Goal: Information Seeking & Learning: Learn about a topic

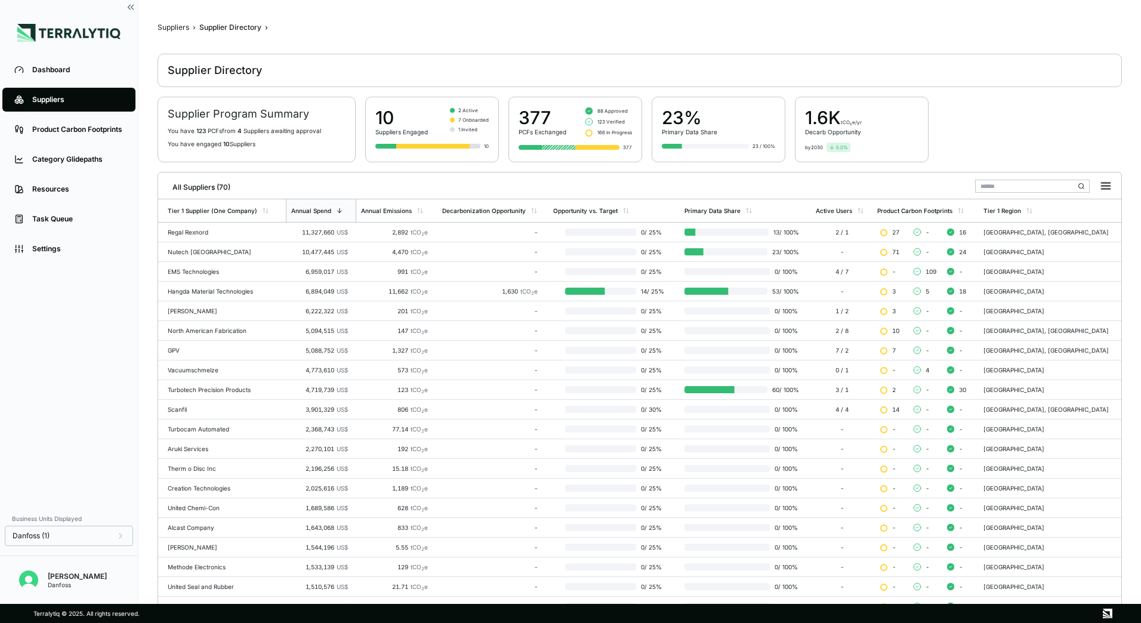
scroll to position [56, 0]
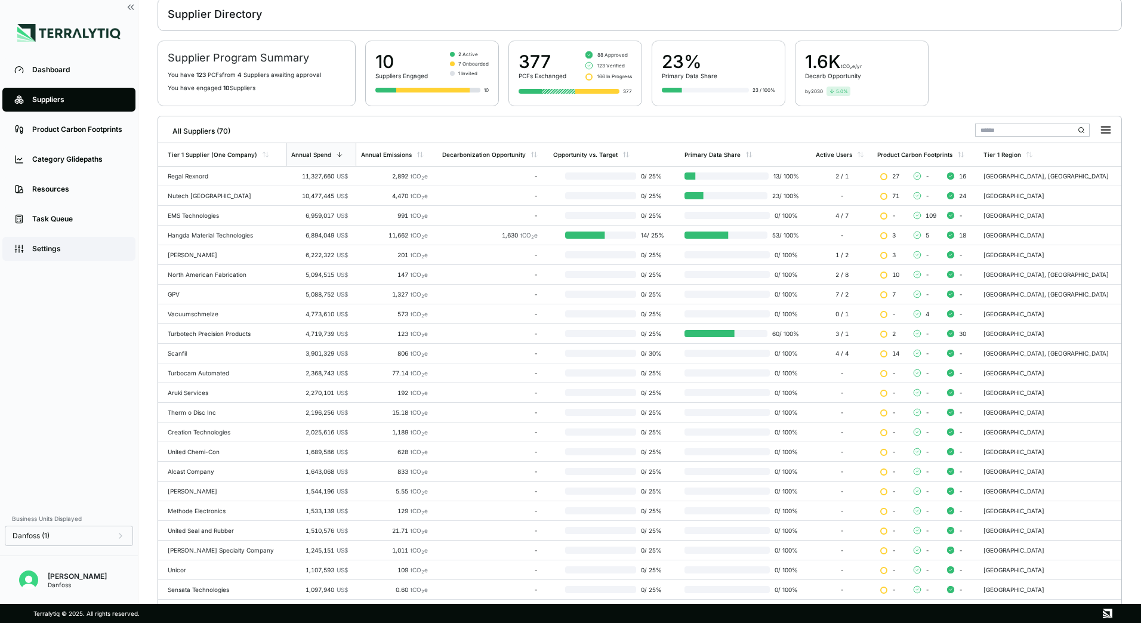
click at [46, 243] on link "Settings" at bounding box center [68, 249] width 133 height 24
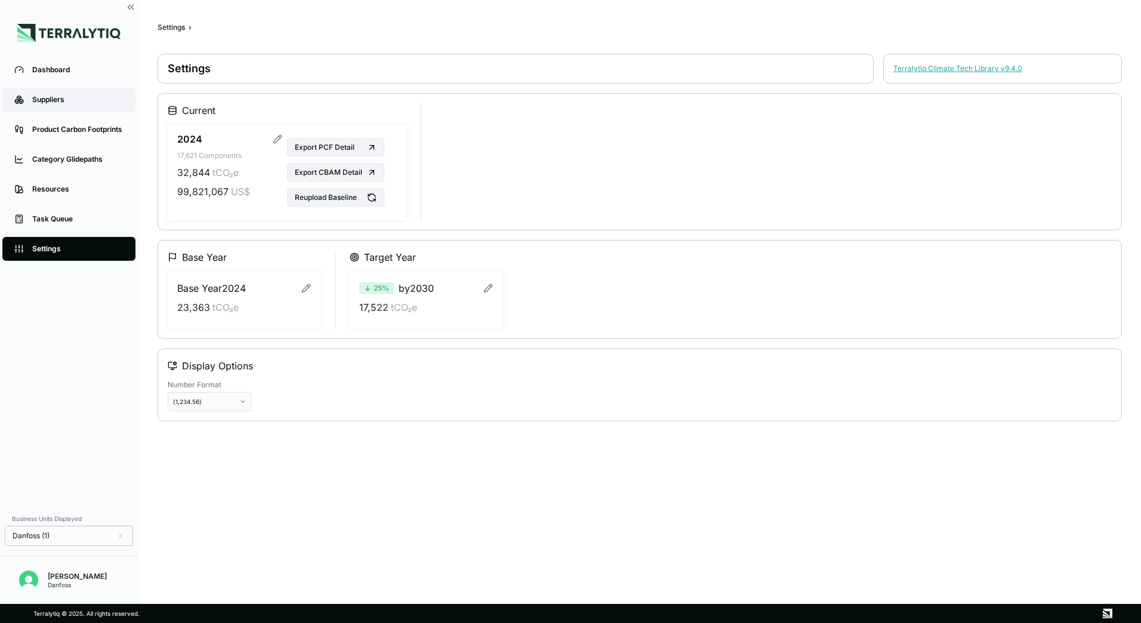
click at [67, 103] on div "Suppliers" at bounding box center [77, 100] width 91 height 10
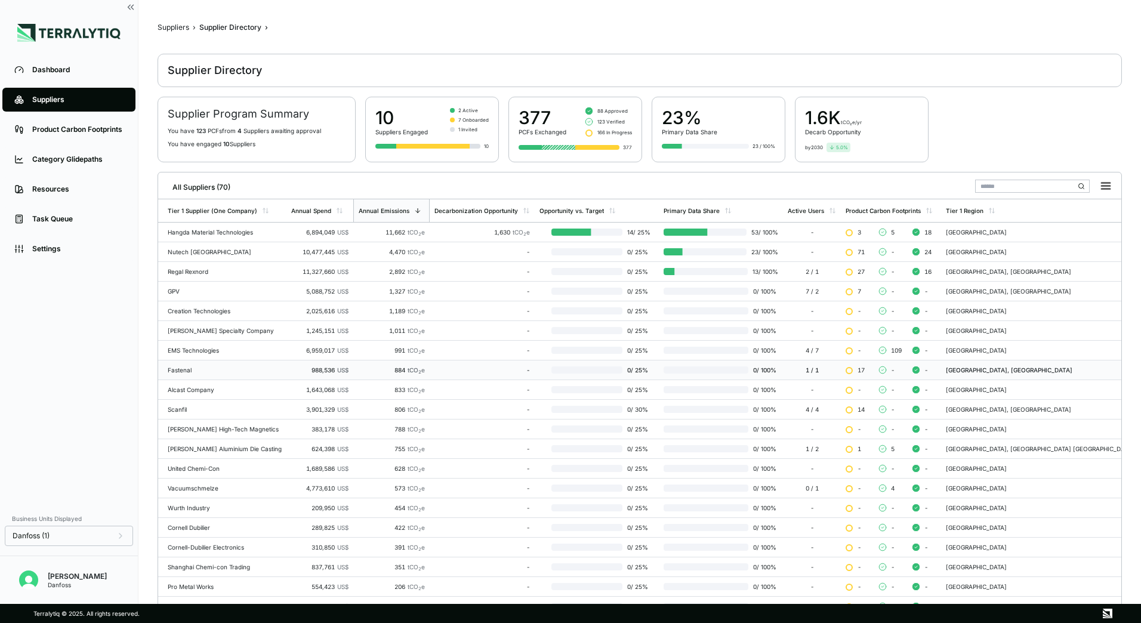
click at [196, 367] on div "Fastenal" at bounding box center [225, 369] width 114 height 7
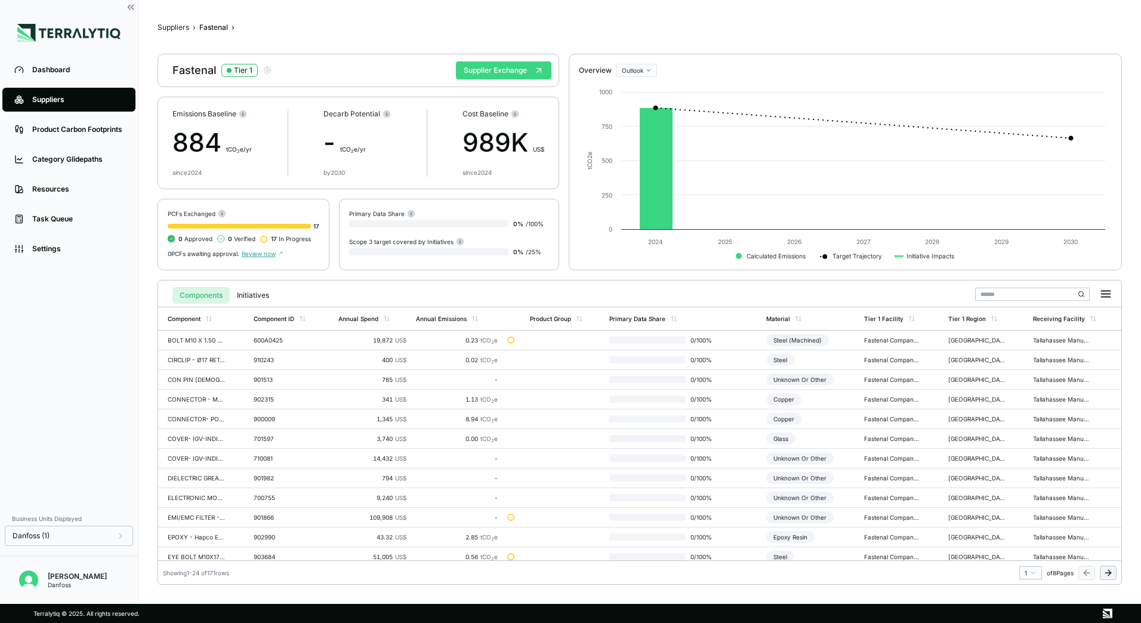
click at [503, 69] on button "Supplier Exchange" at bounding box center [503, 70] width 95 height 18
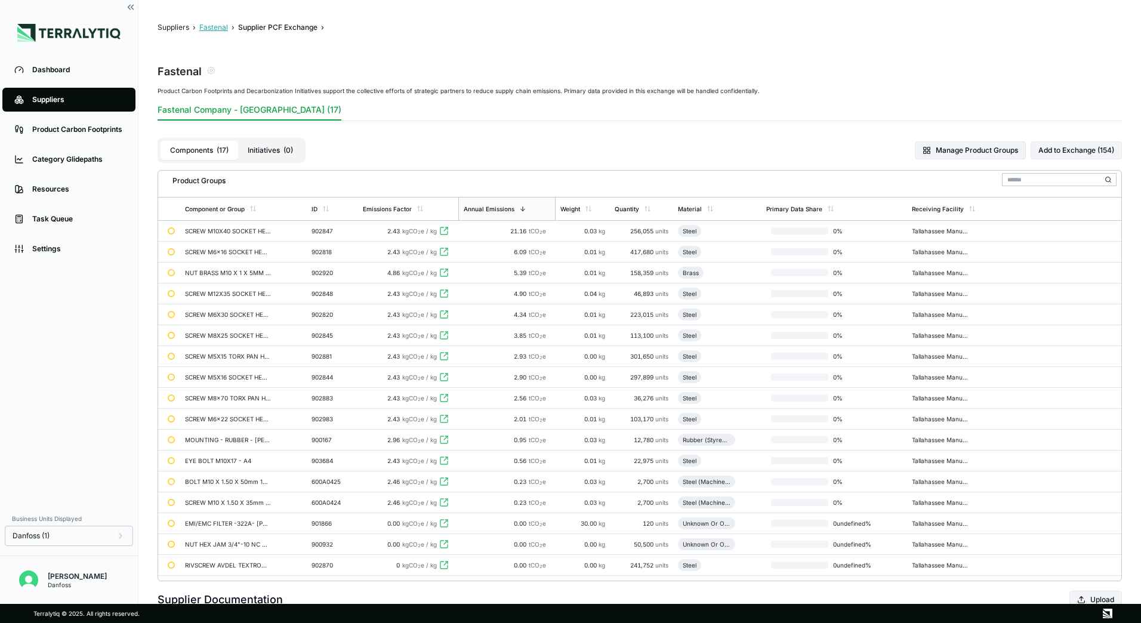
click at [211, 30] on button "Fastenal" at bounding box center [213, 28] width 29 height 10
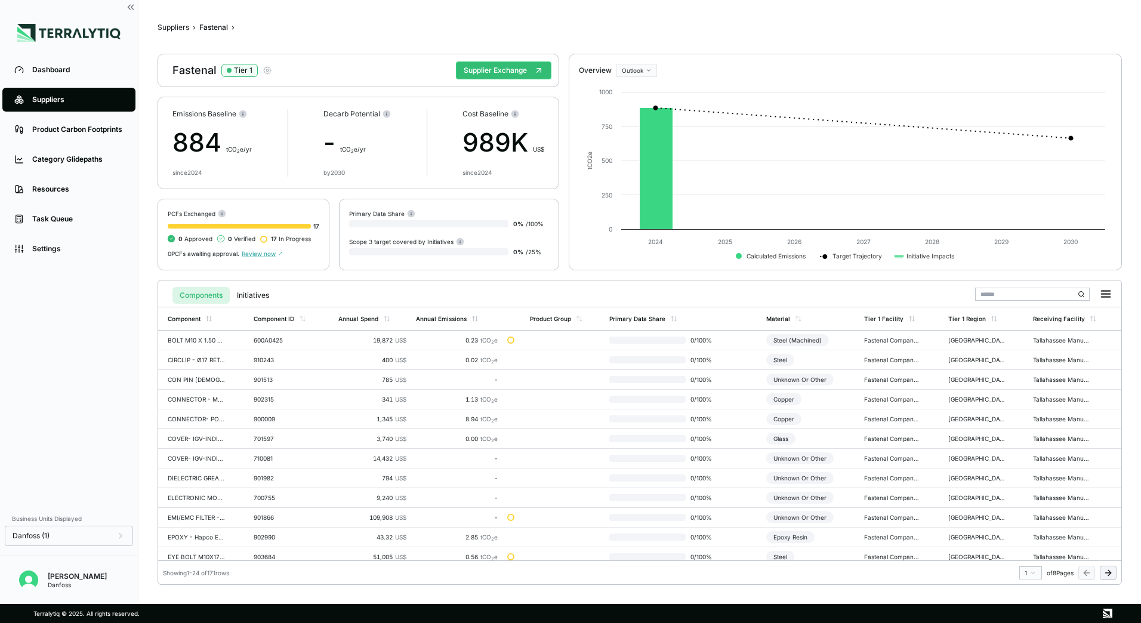
click at [263, 72] on icon "button" at bounding box center [268, 71] width 10 height 10
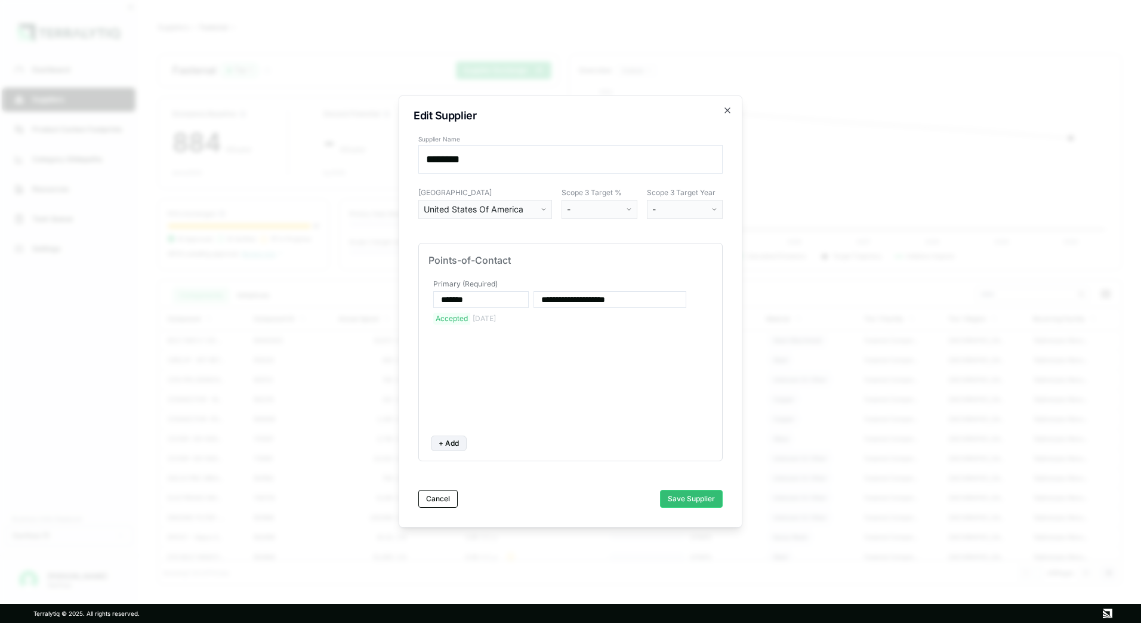
click at [453, 445] on button "+ Add" at bounding box center [449, 444] width 36 height 16
click at [470, 360] on input at bounding box center [480, 356] width 95 height 17
paste input "**********"
type input "**********"
click at [563, 359] on input at bounding box center [609, 356] width 153 height 17
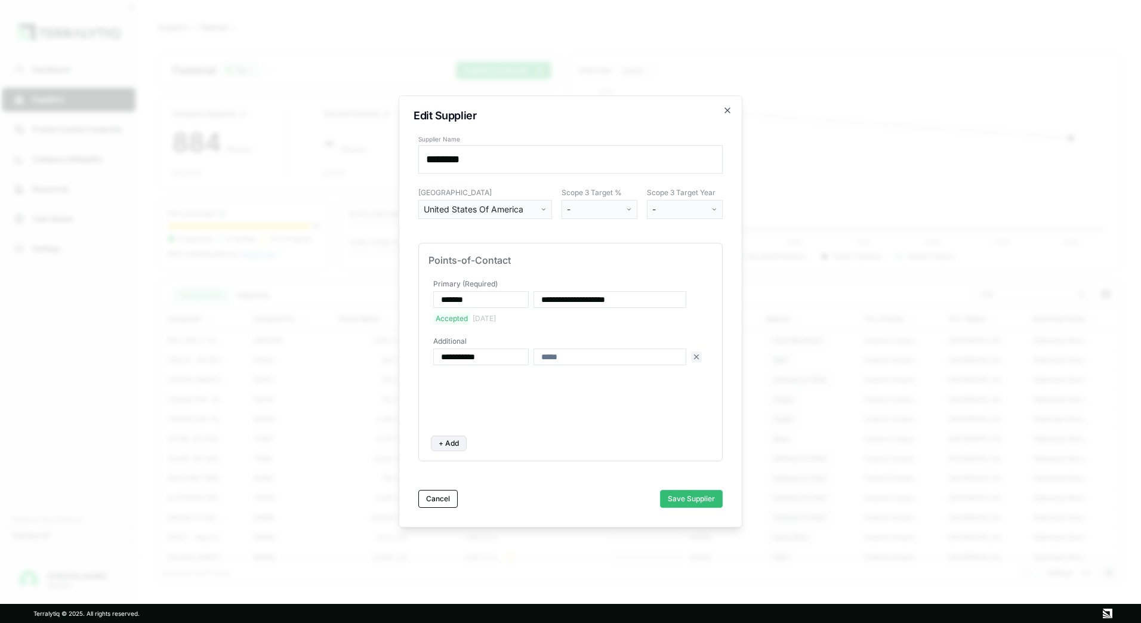
paste input "**********"
type input "**********"
click at [684, 498] on button "Save Supplier" at bounding box center [691, 499] width 63 height 18
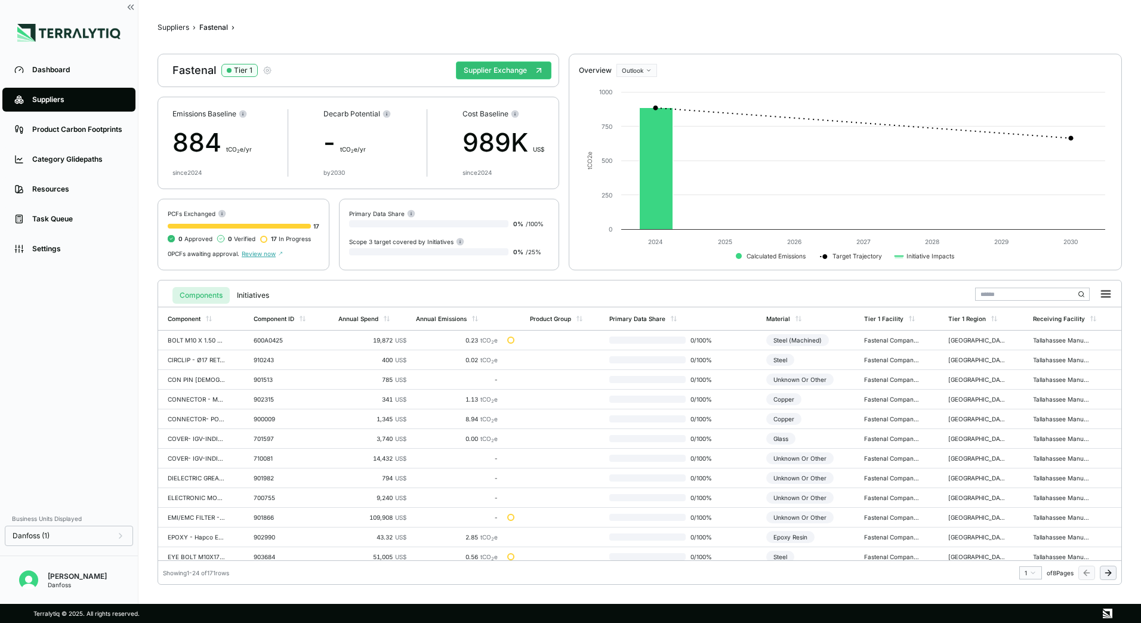
click at [267, 76] on div "Fastenal Tier 1" at bounding box center [222, 70] width 100 height 14
click at [266, 70] on icon "button" at bounding box center [268, 71] width 10 height 10
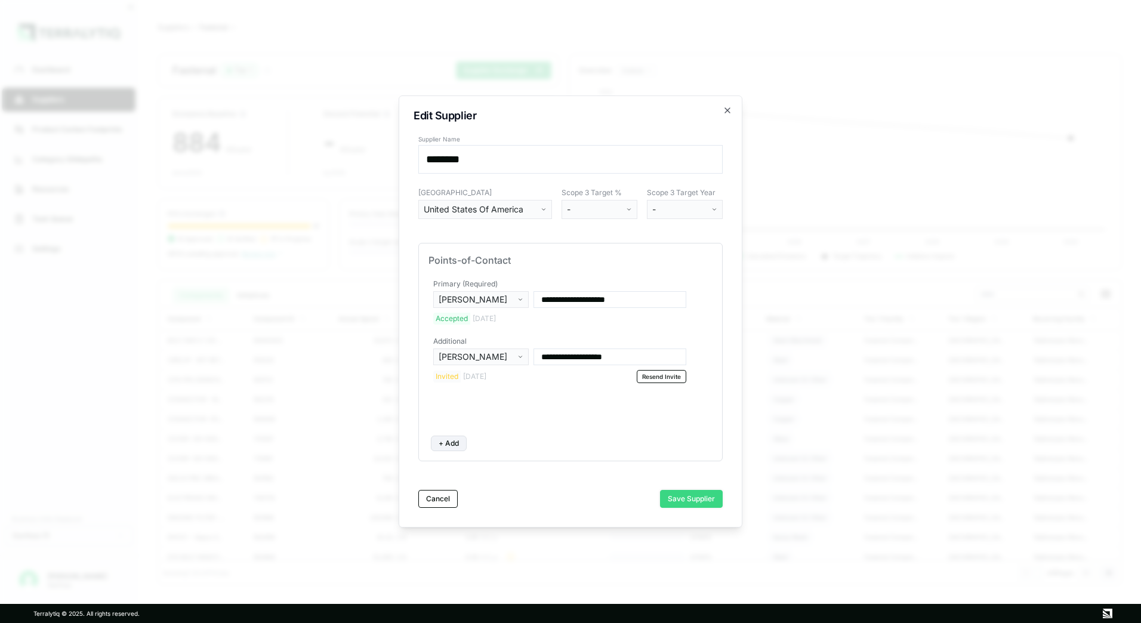
click at [686, 495] on button "Save Supplier" at bounding box center [691, 499] width 63 height 18
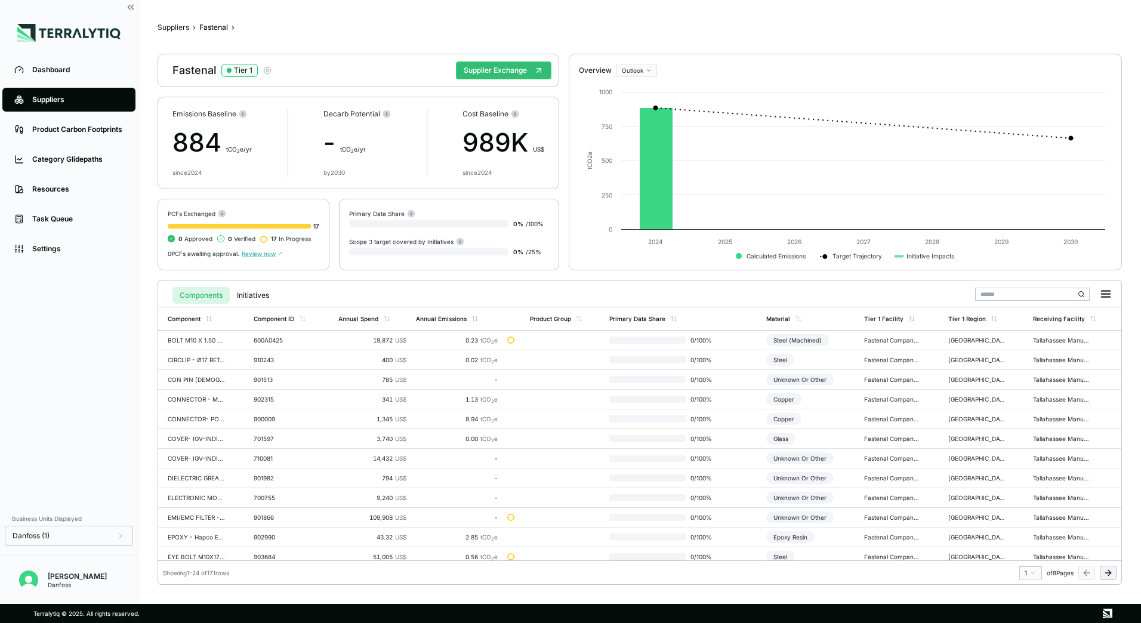
click at [270, 72] on icon "button" at bounding box center [268, 71] width 10 height 10
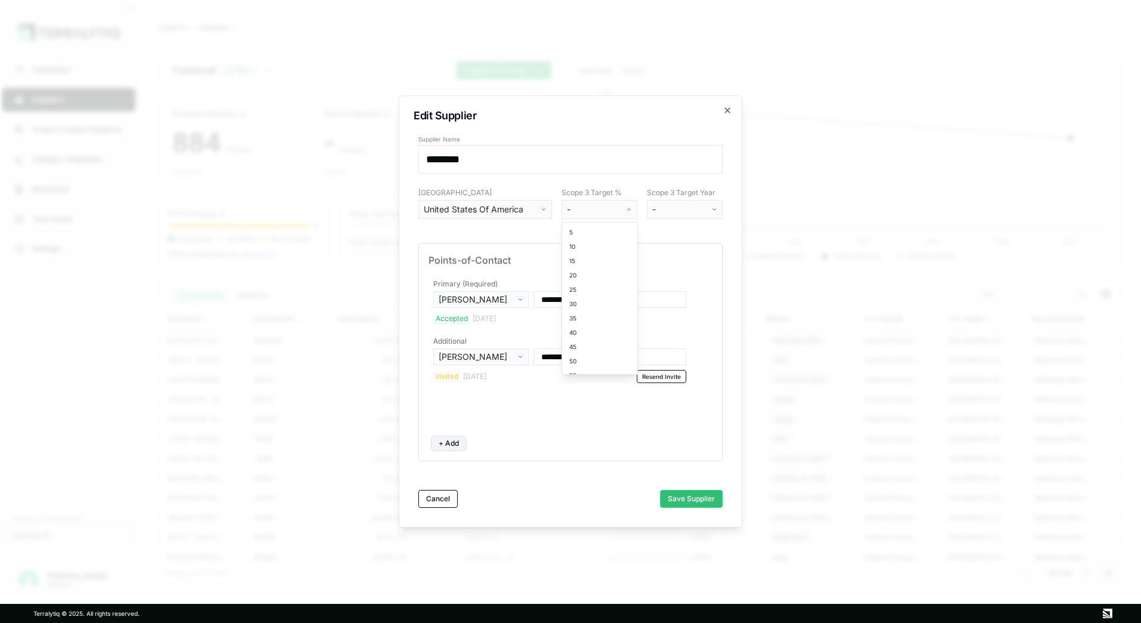
click at [627, 213] on html "Dashboard Suppliers Product Carbon Footprints Category Glidepaths Resources Tas…" at bounding box center [570, 311] width 1141 height 623
click at [628, 211] on html "Dashboard Suppliers Product Carbon Footprints Category Glidepaths Resources Tas…" at bounding box center [570, 311] width 1141 height 623
click at [729, 112] on icon "button" at bounding box center [728, 111] width 10 height 10
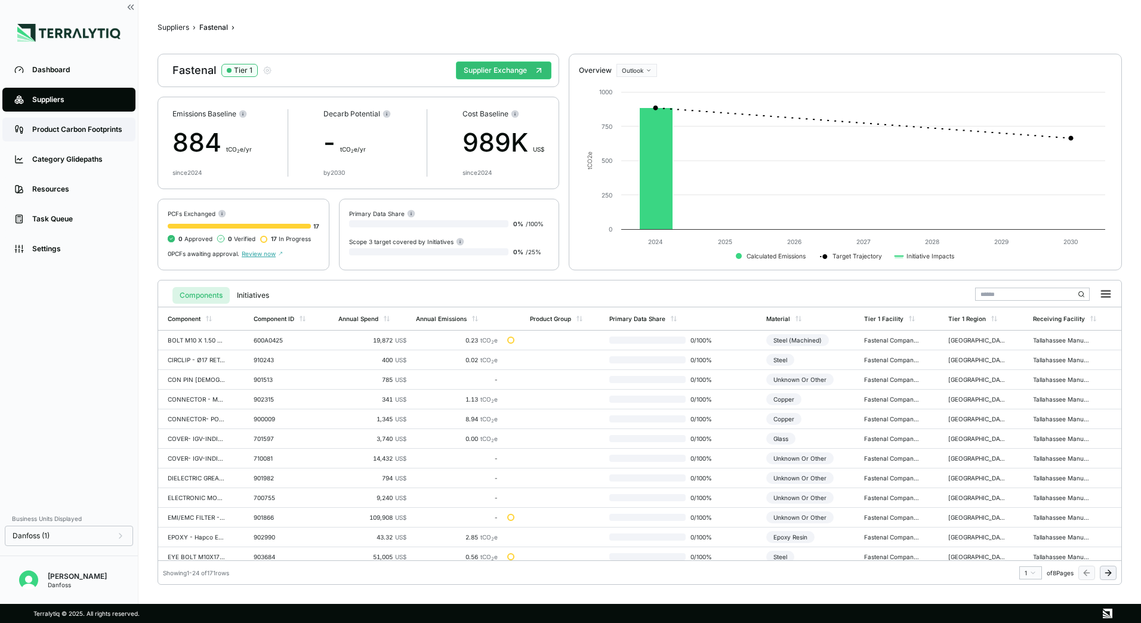
click at [60, 127] on div "Product Carbon Footprints" at bounding box center [77, 130] width 91 height 10
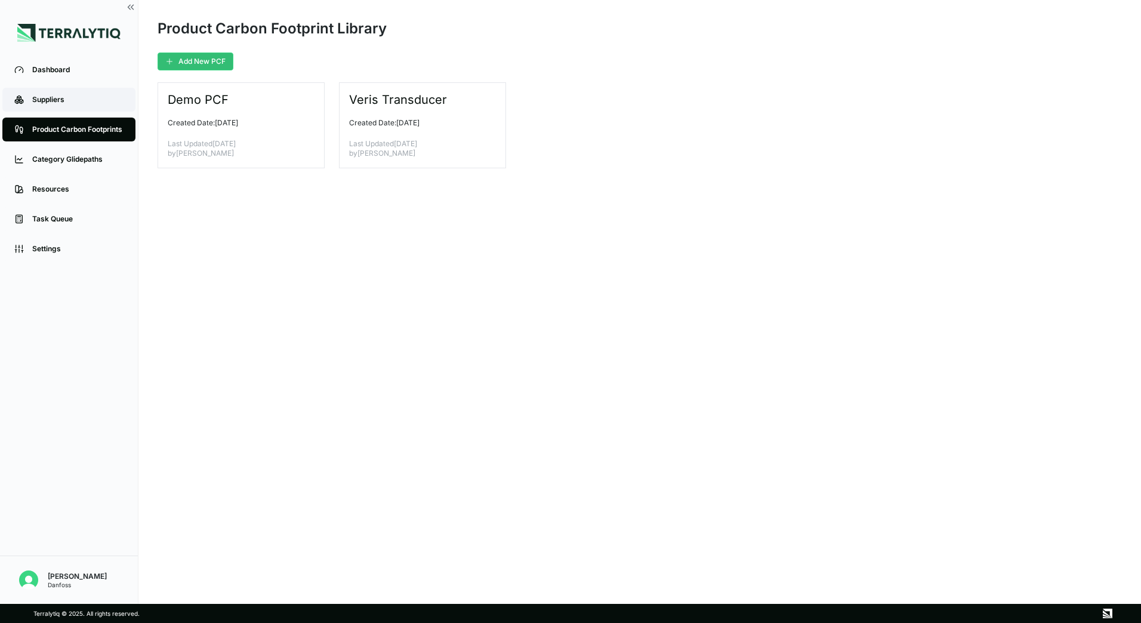
click at [64, 100] on div "Suppliers" at bounding box center [77, 100] width 91 height 10
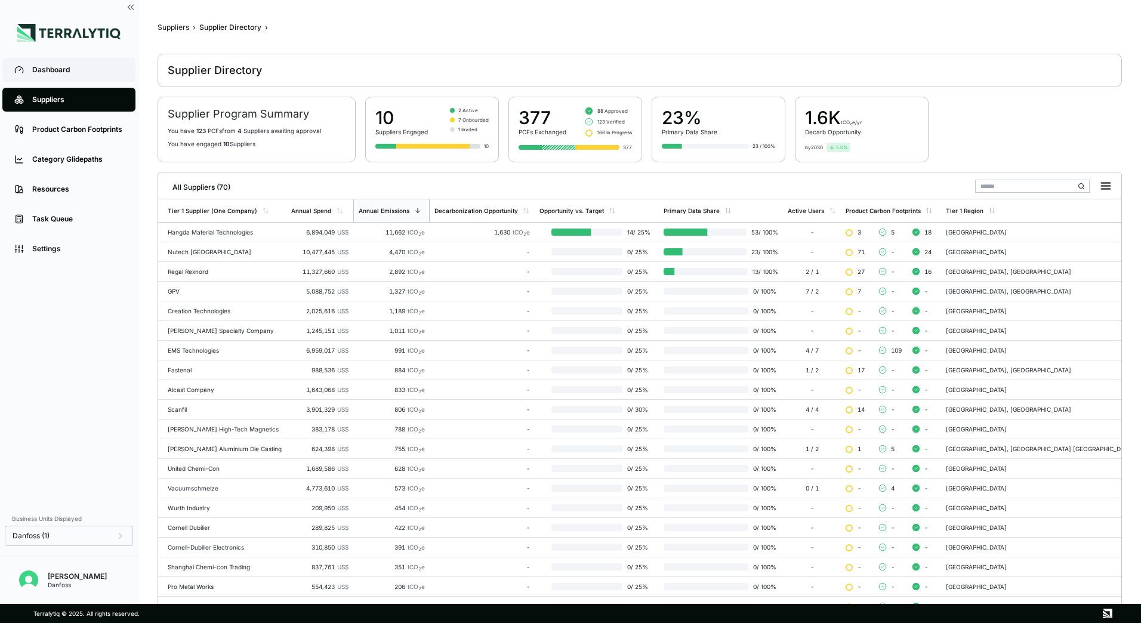
click at [27, 69] on link "Dashboard" at bounding box center [68, 70] width 133 height 24
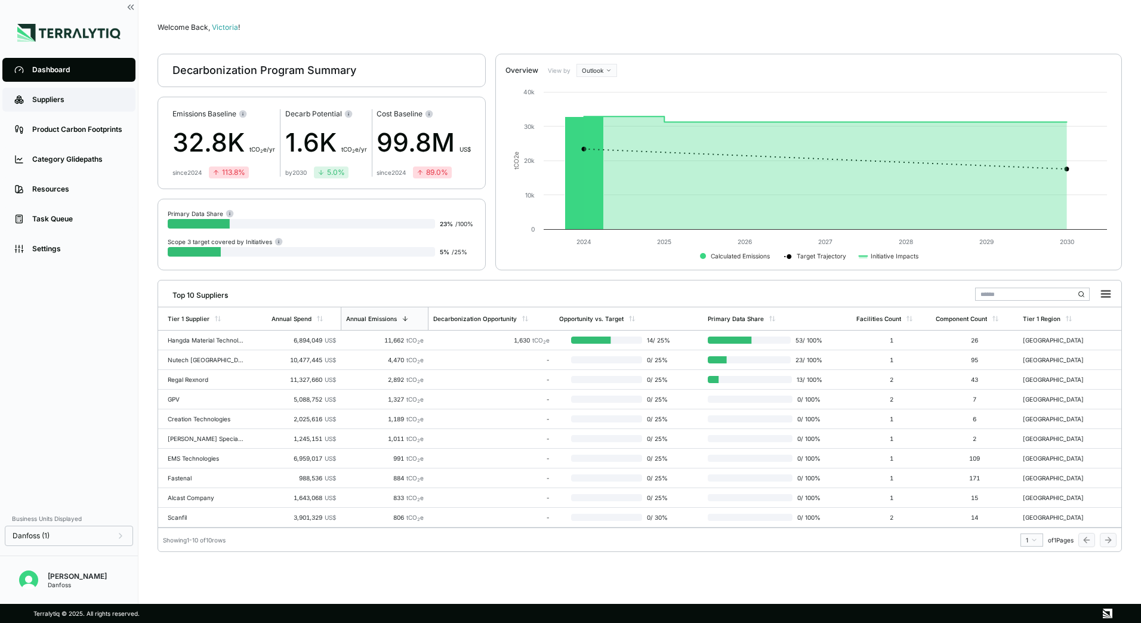
click at [82, 100] on div "Suppliers" at bounding box center [77, 100] width 91 height 10
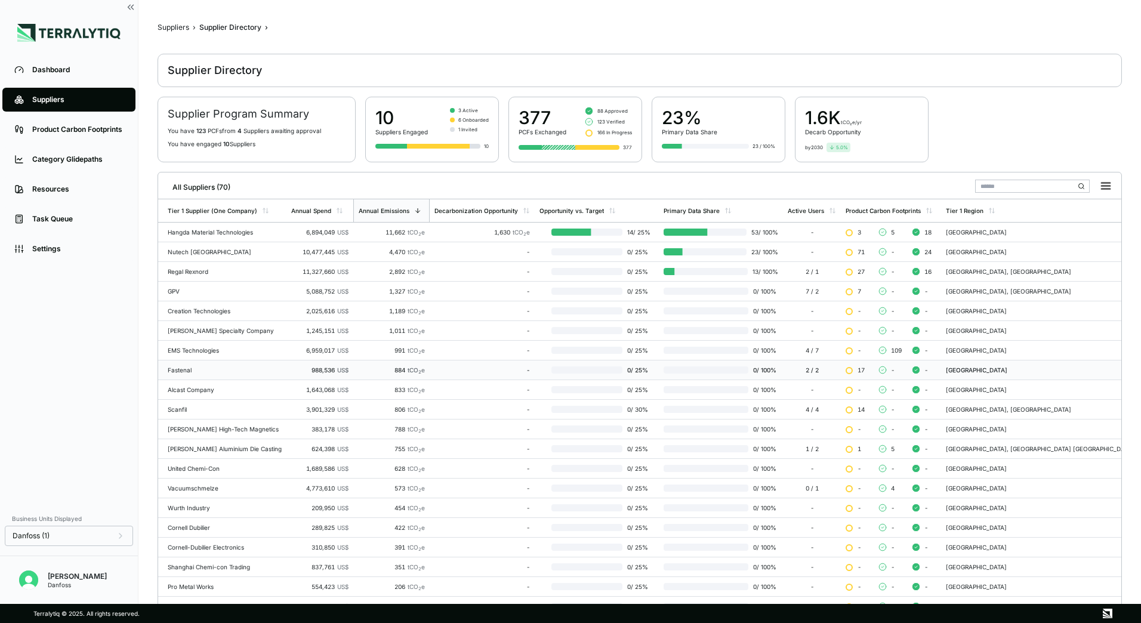
click at [195, 372] on div "Fastenal" at bounding box center [225, 369] width 114 height 7
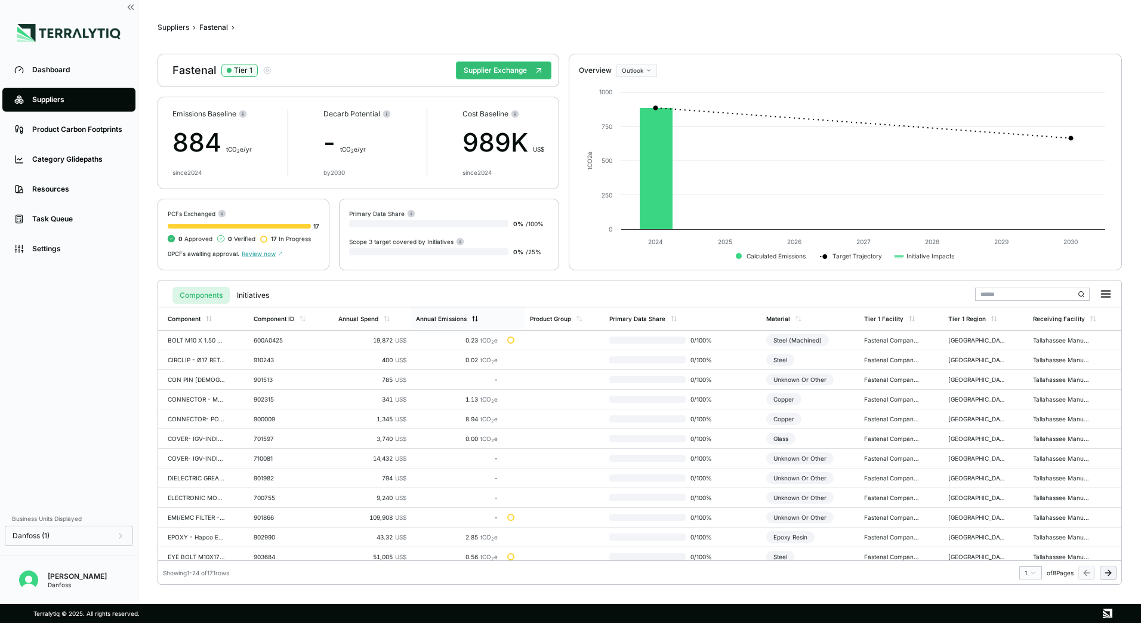
click at [461, 314] on div "Annual Emissions" at bounding box center [456, 318] width 91 height 23
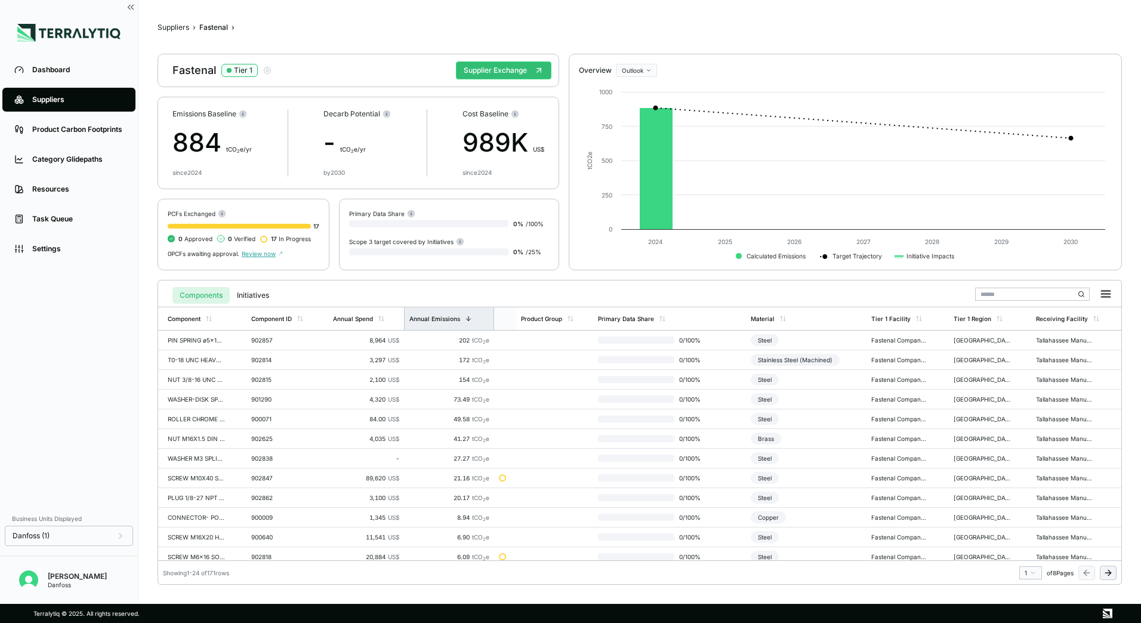
click at [456, 317] on div "Annual Emissions" at bounding box center [434, 318] width 51 height 7
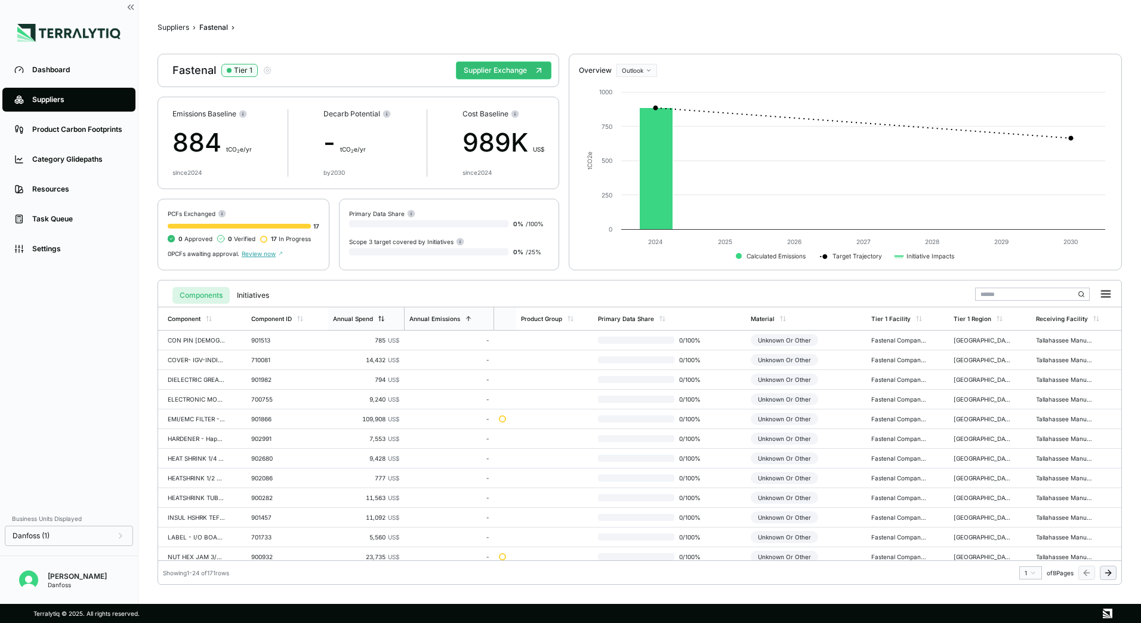
click at [365, 319] on div "Annual Spend" at bounding box center [353, 318] width 40 height 7
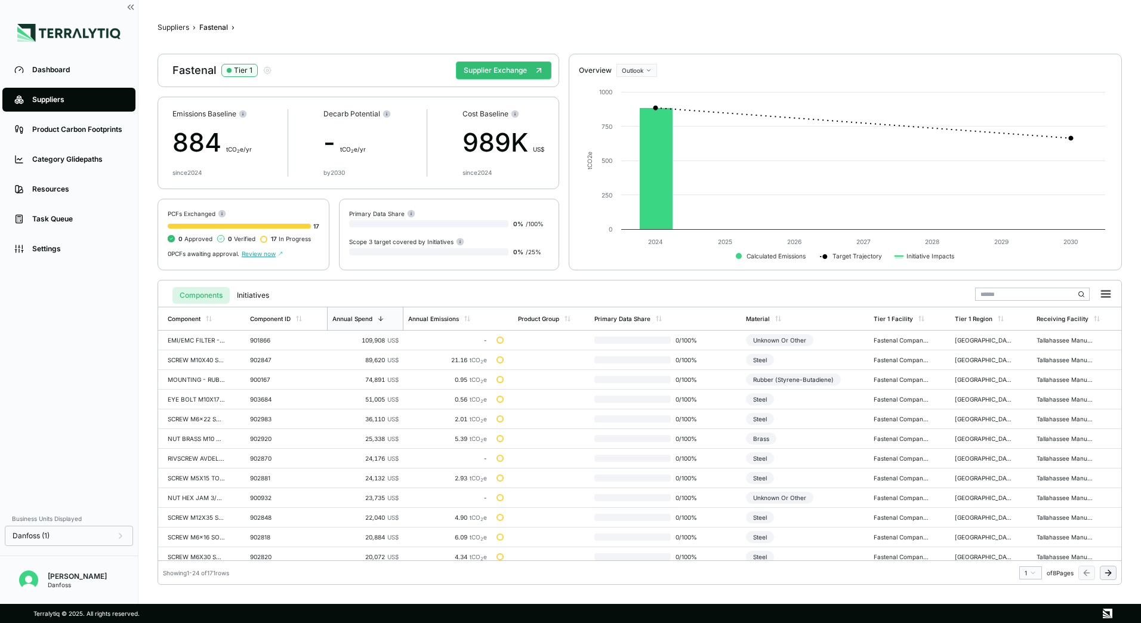
click at [282, 252] on icon at bounding box center [280, 253] width 5 height 5
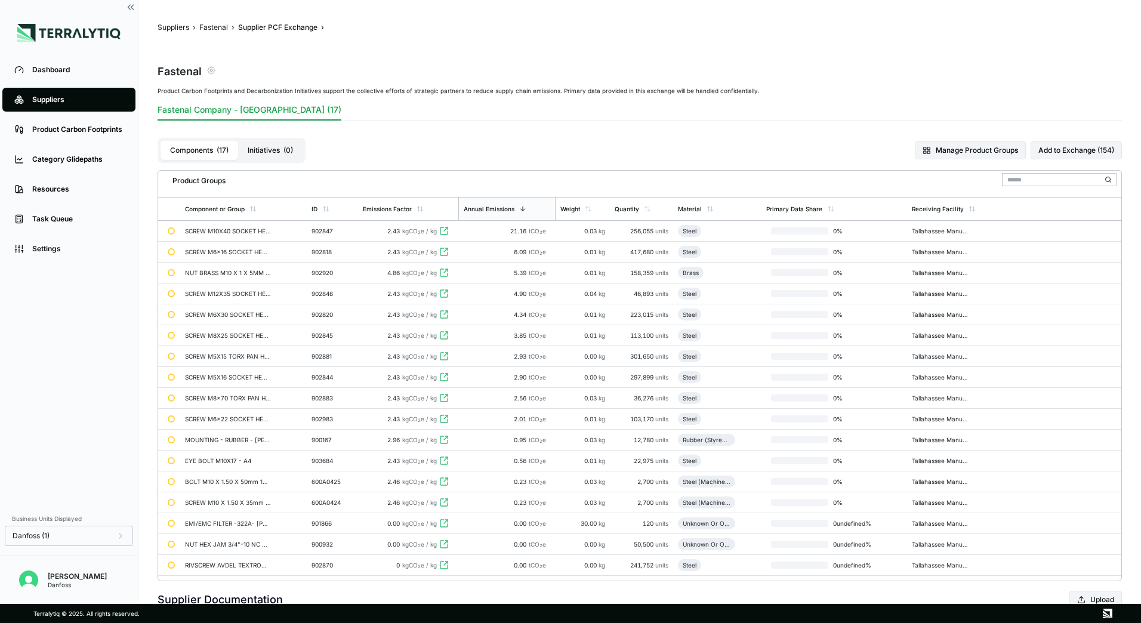
click at [208, 70] on icon "button" at bounding box center [211, 70] width 7 height 7
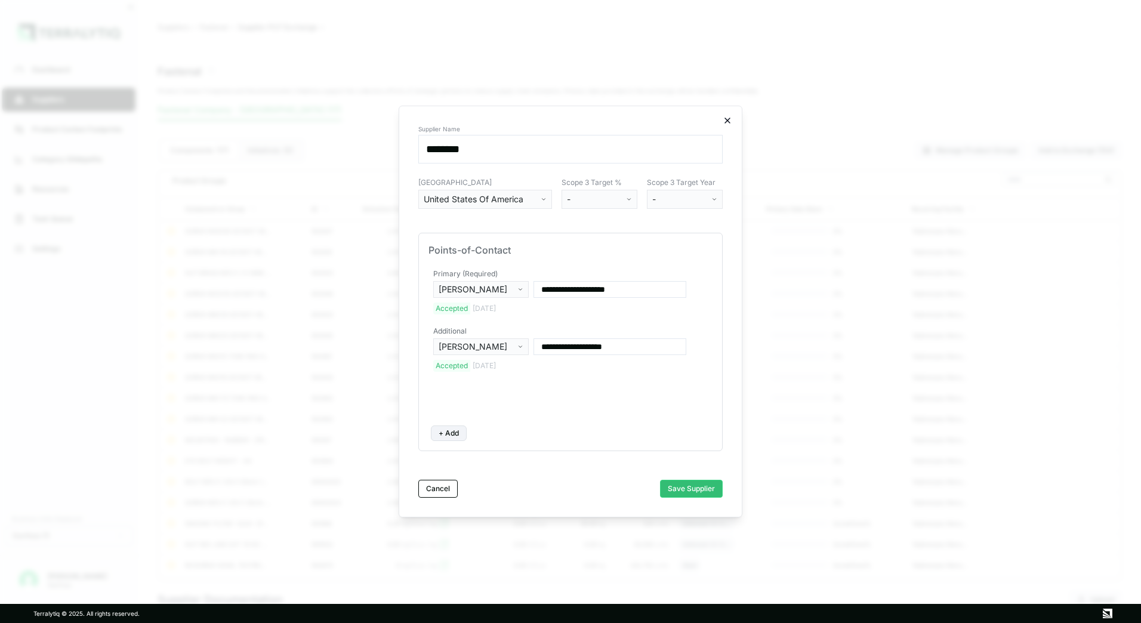
click at [725, 121] on icon "button" at bounding box center [728, 121] width 10 height 10
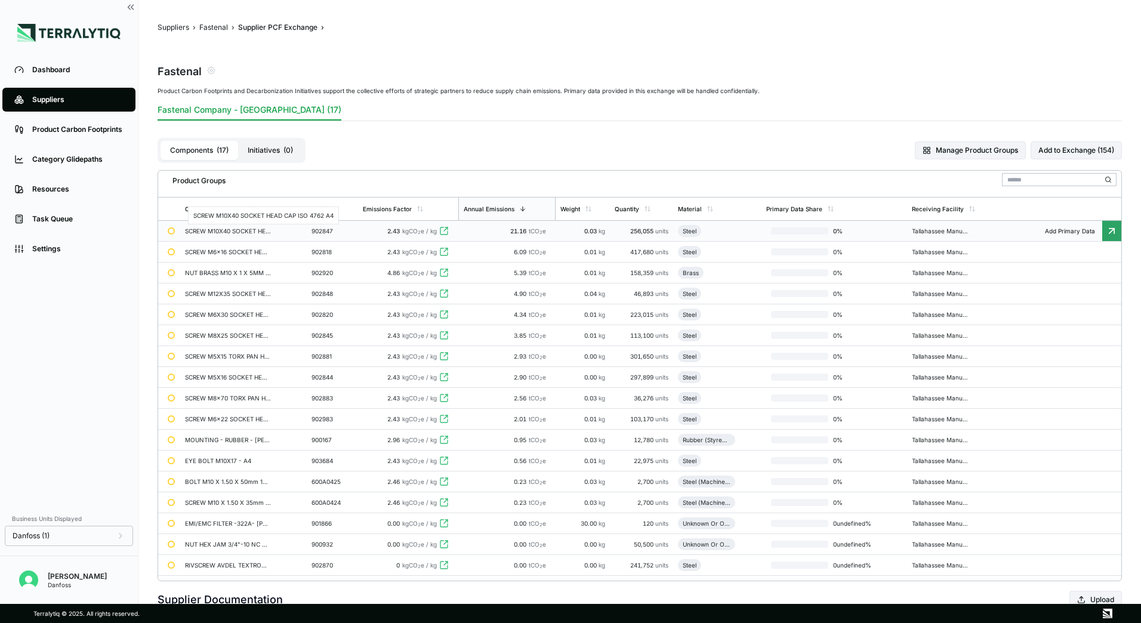
click at [258, 230] on div "SCREW M10X40 SOCKET HEAD CAP ISO 4762 A4" at bounding box center [228, 230] width 86 height 7
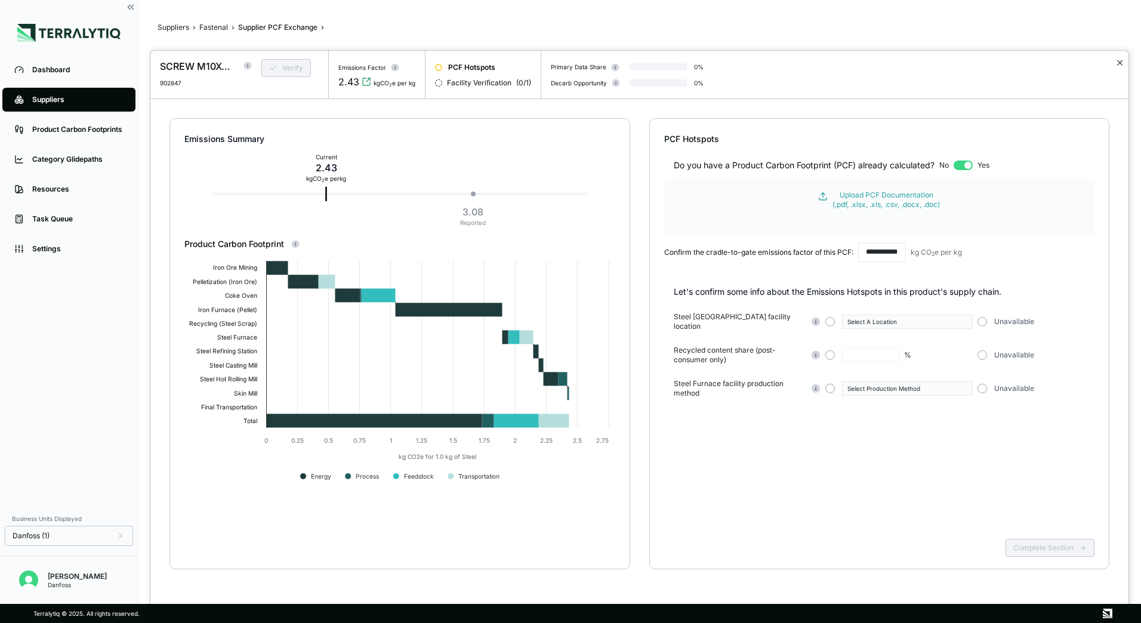
click at [1118, 62] on button "✕" at bounding box center [1120, 62] width 8 height 14
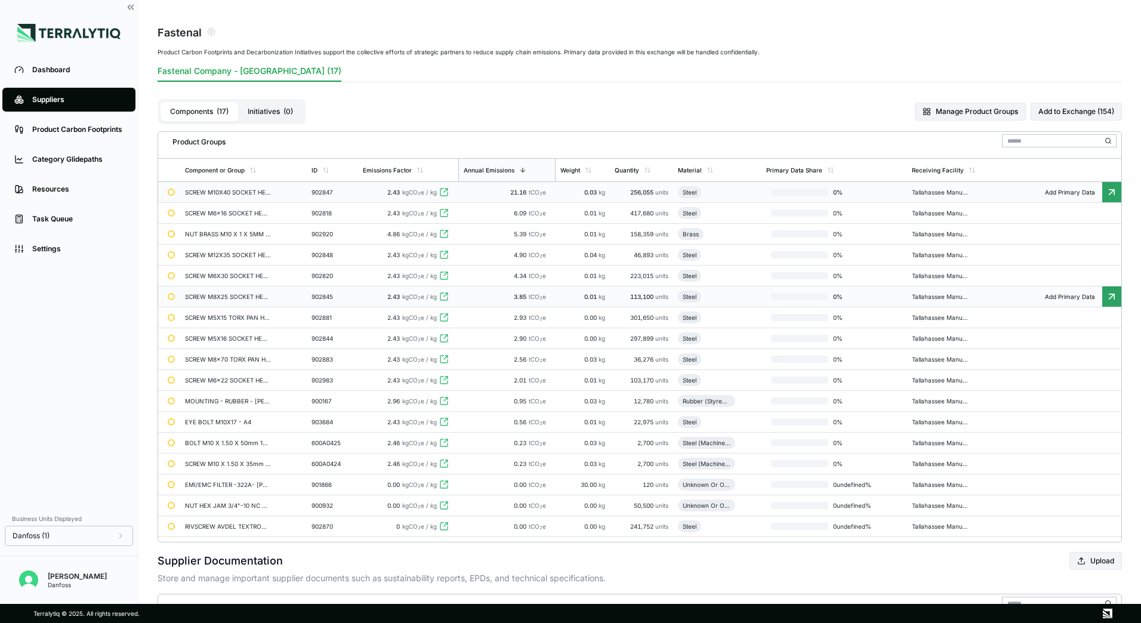
scroll to position [60, 0]
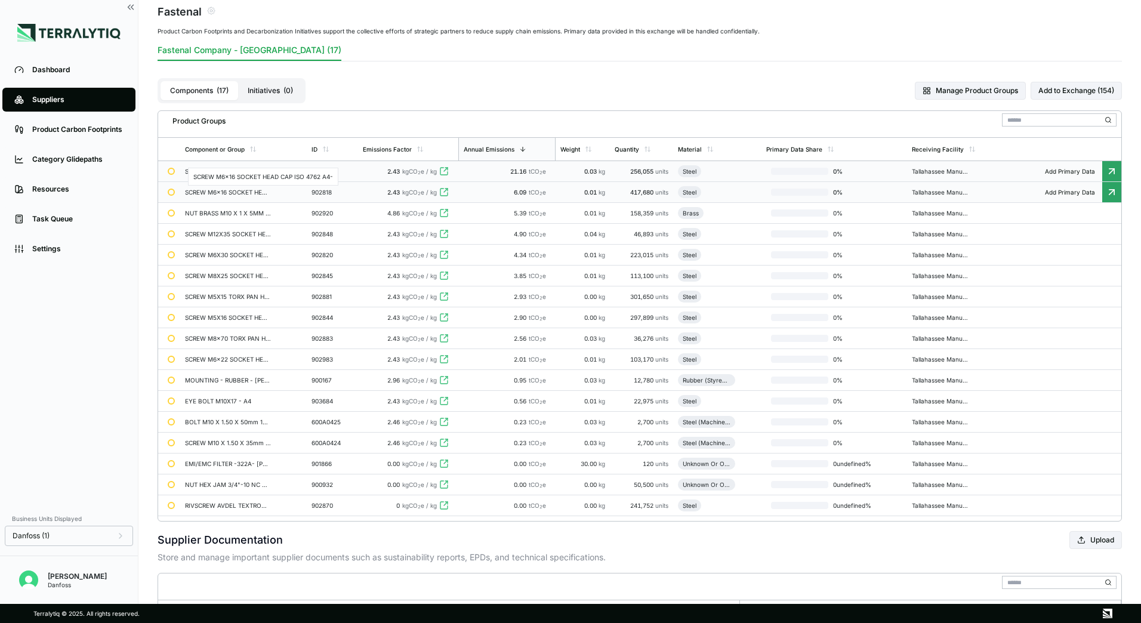
click at [236, 189] on div "SCREW M6x16 SOCKET HEAD CAP ISO 4762 A4-" at bounding box center [228, 192] width 86 height 7
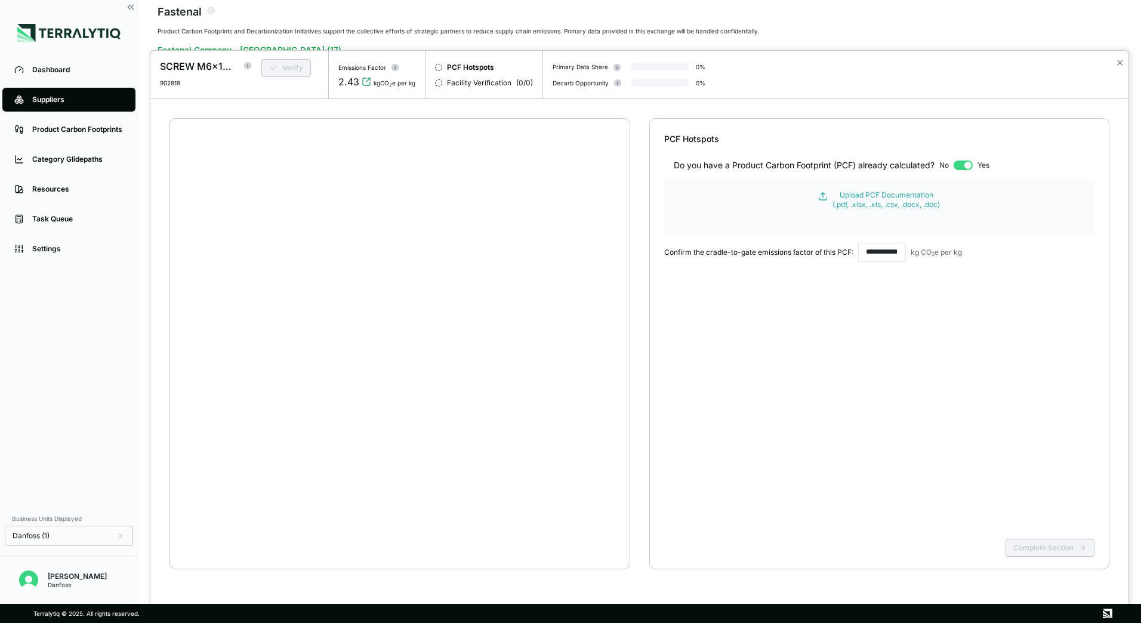
scroll to position [23, 0]
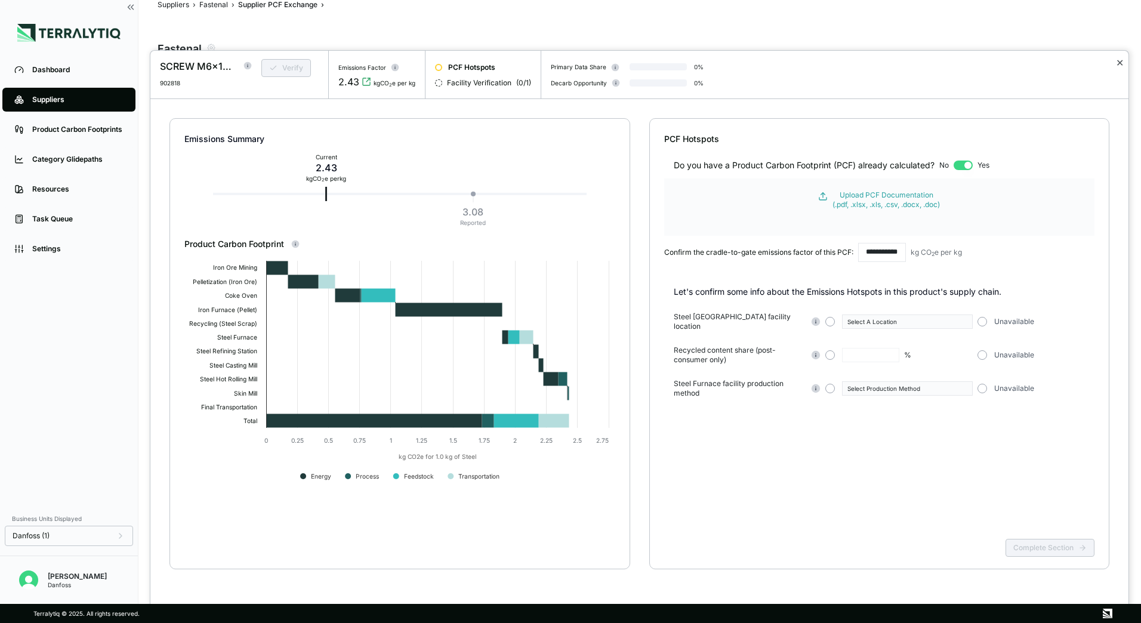
click at [1118, 64] on button "✕" at bounding box center [1120, 62] width 8 height 14
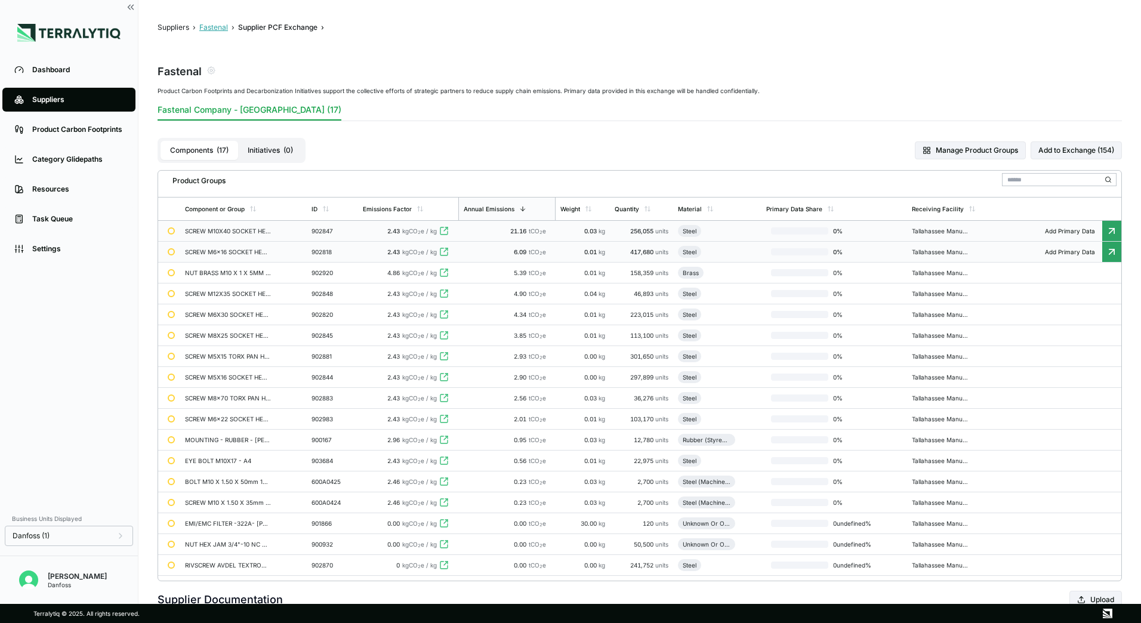
click at [218, 25] on button "Fastenal" at bounding box center [213, 28] width 29 height 10
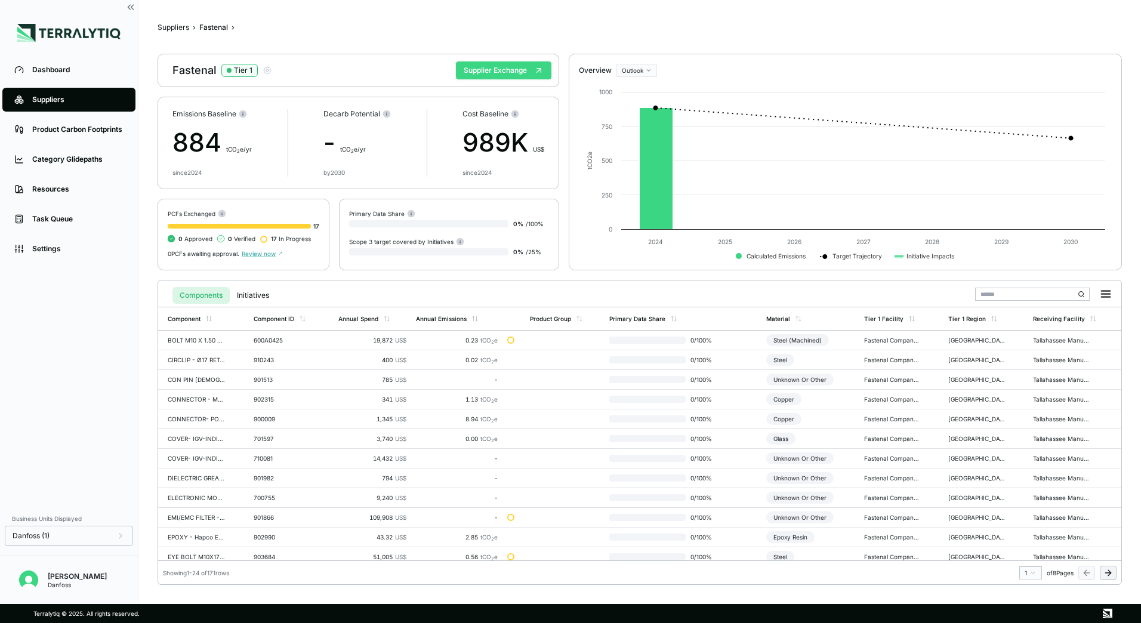
click at [498, 75] on button "Supplier Exchange" at bounding box center [503, 70] width 95 height 18
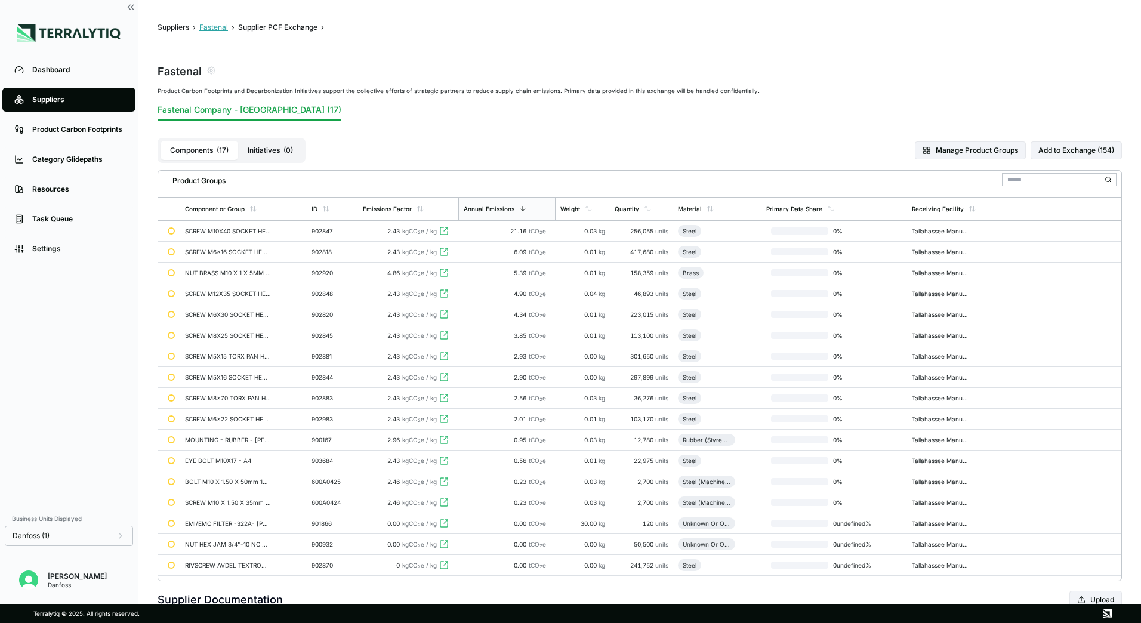
click at [227, 30] on button "Fastenal" at bounding box center [213, 28] width 29 height 10
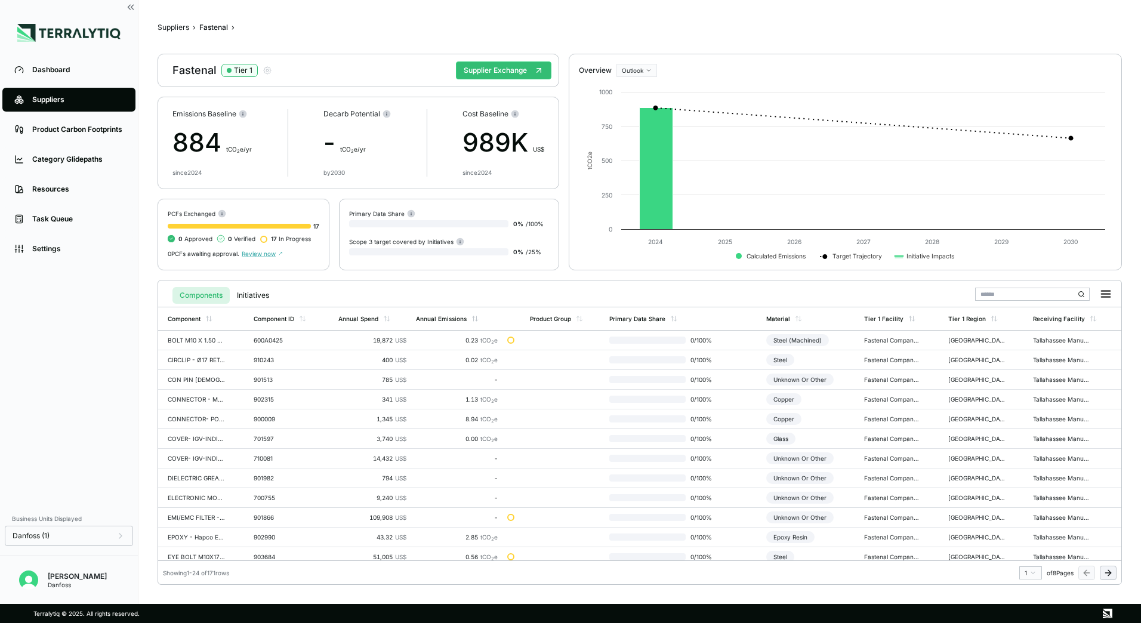
click at [258, 257] on span "Review now" at bounding box center [262, 253] width 41 height 7
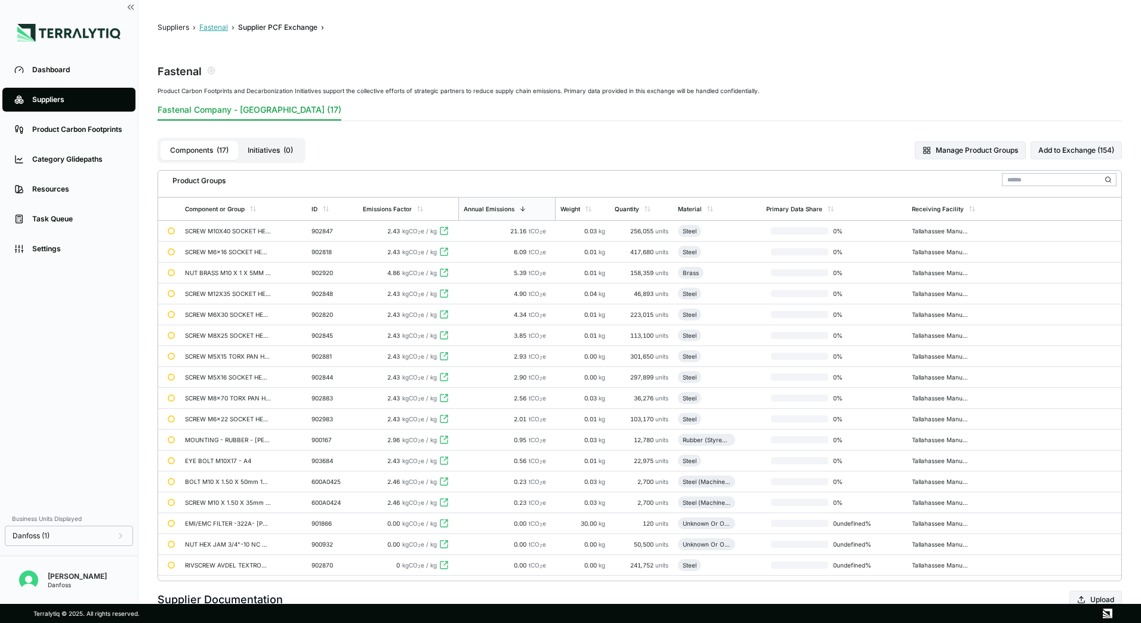
click at [215, 25] on button "Fastenal" at bounding box center [213, 28] width 29 height 10
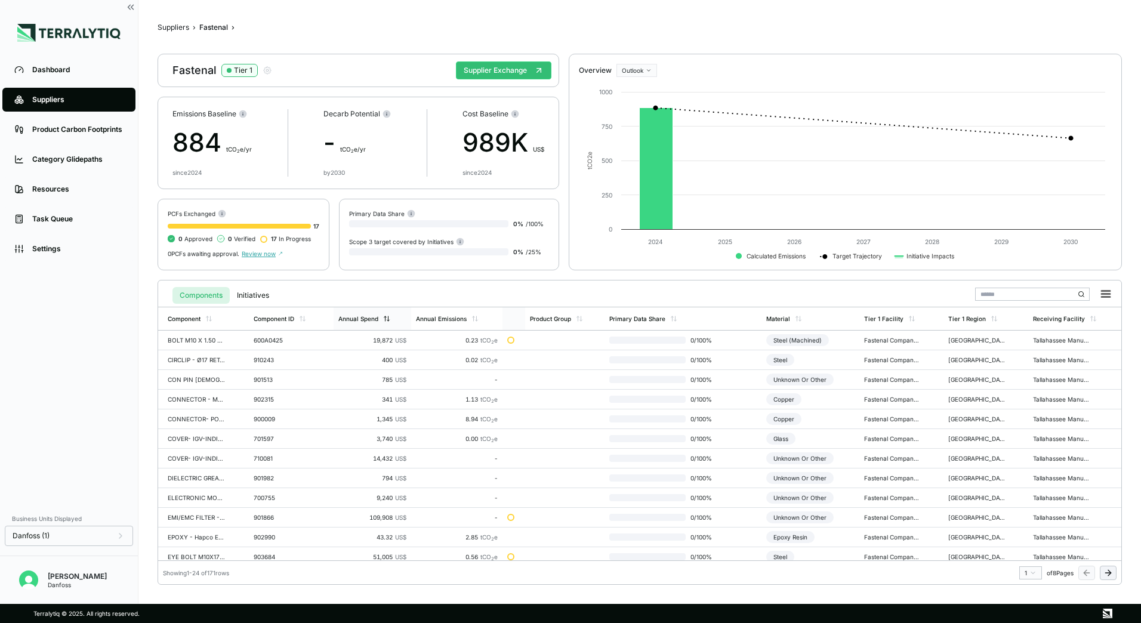
click at [366, 322] on div "Annual Spend" at bounding box center [373, 318] width 78 height 23
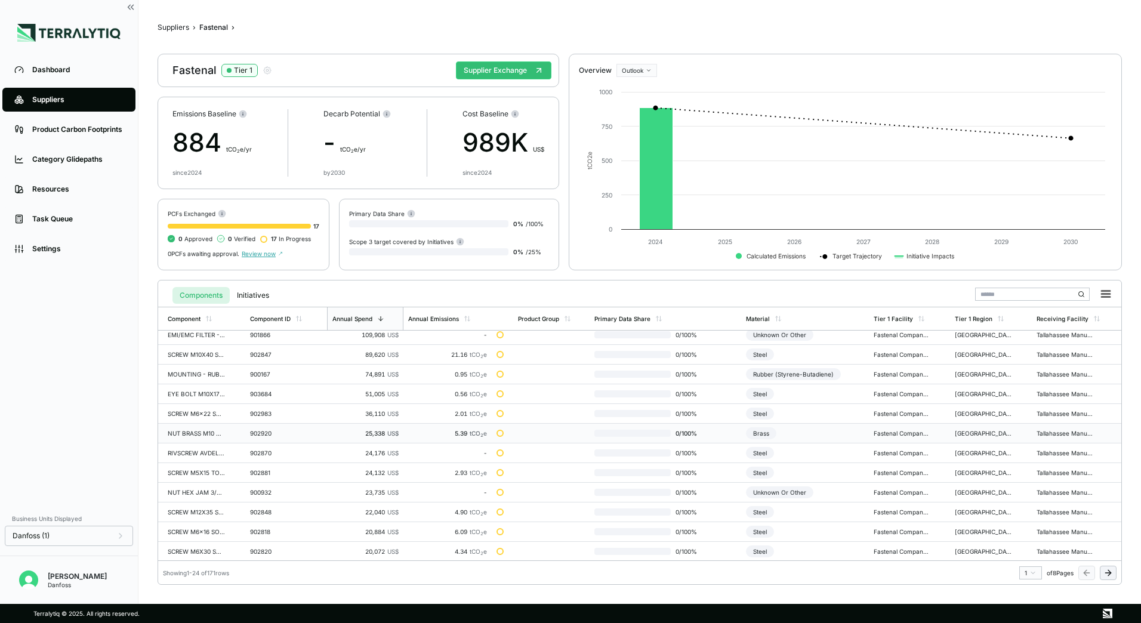
scroll to position [4, 0]
click at [222, 214] on rect at bounding box center [221, 214] width 1 height 2
click at [244, 72] on div "Tier 1" at bounding box center [243, 71] width 18 height 10
click at [264, 73] on icon "button" at bounding box center [267, 70] width 7 height 7
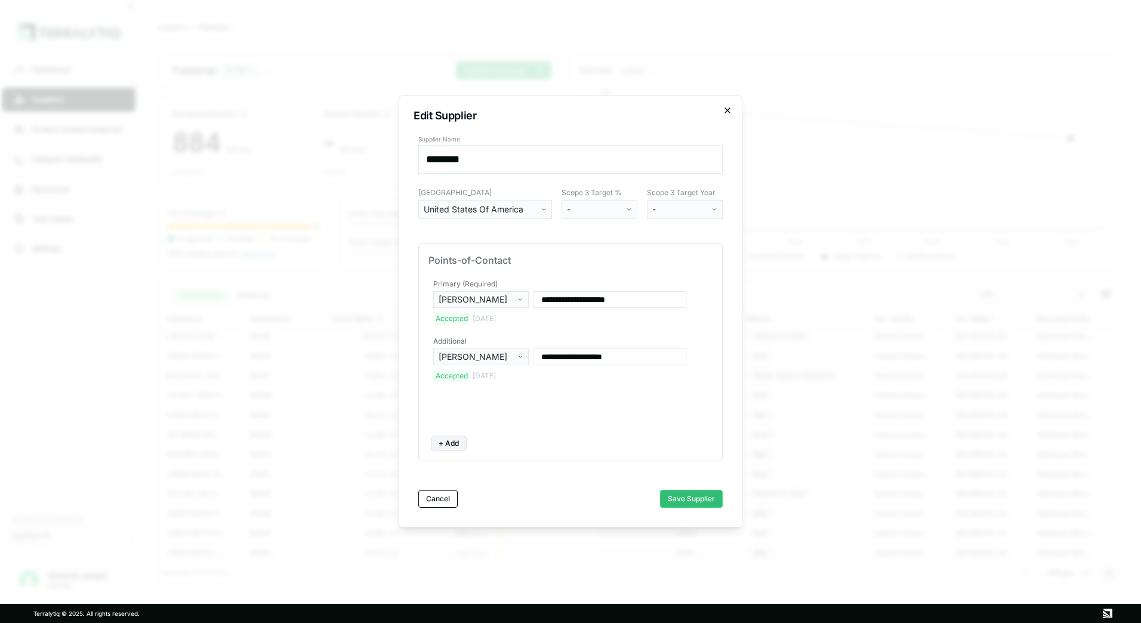
click at [724, 110] on icon "button" at bounding box center [728, 111] width 10 height 10
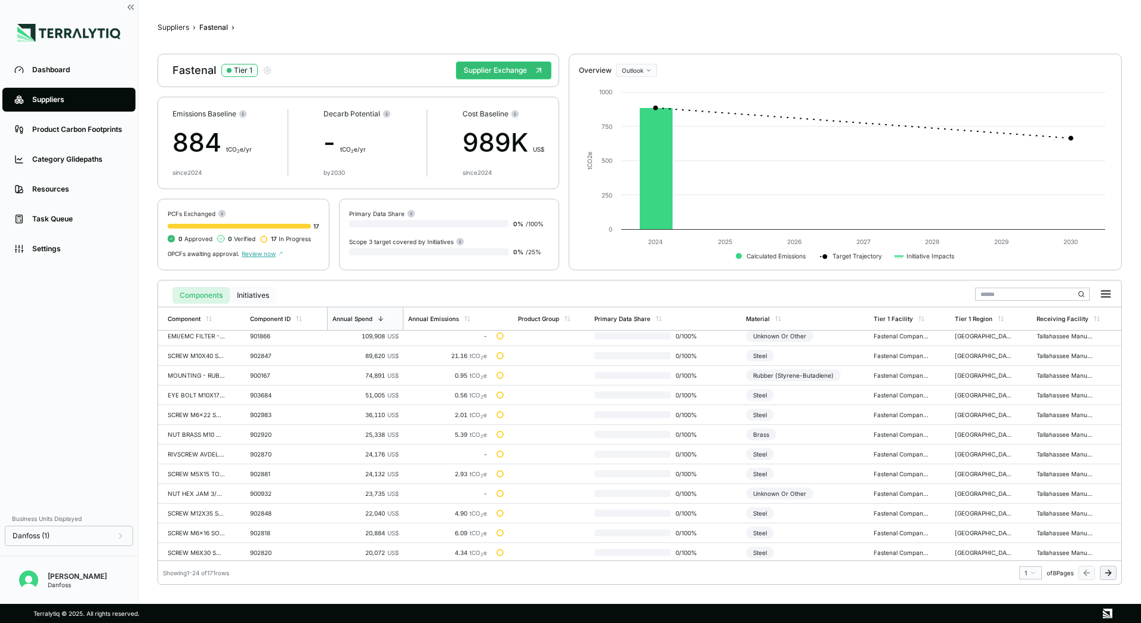
click at [262, 291] on button "Initiatives" at bounding box center [253, 295] width 47 height 17
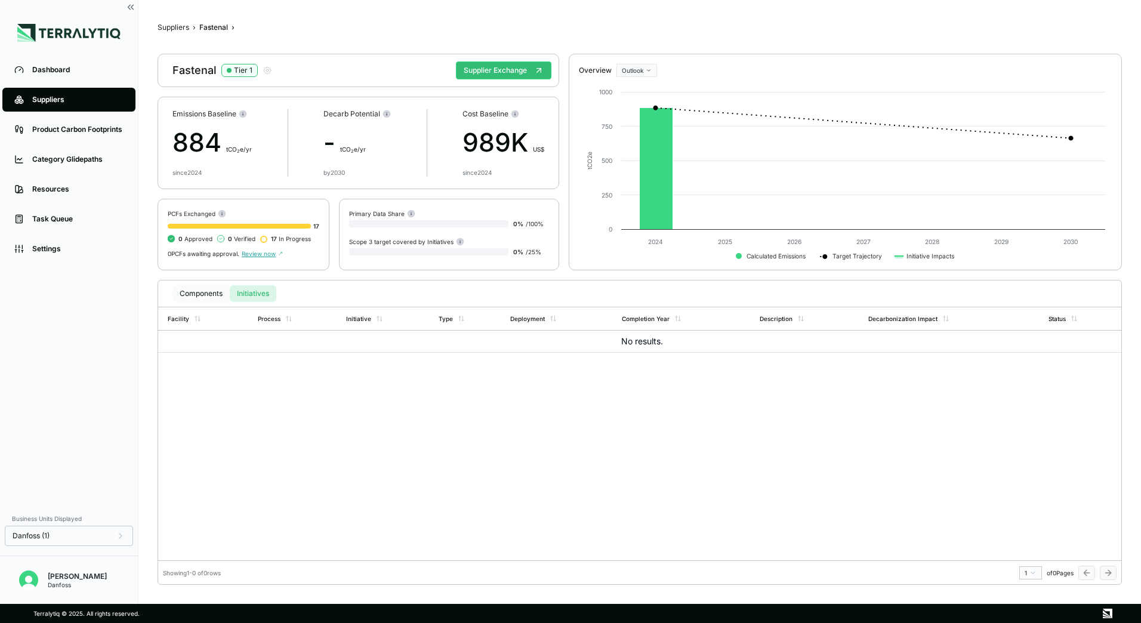
click at [209, 296] on button "Components" at bounding box center [200, 293] width 57 height 17
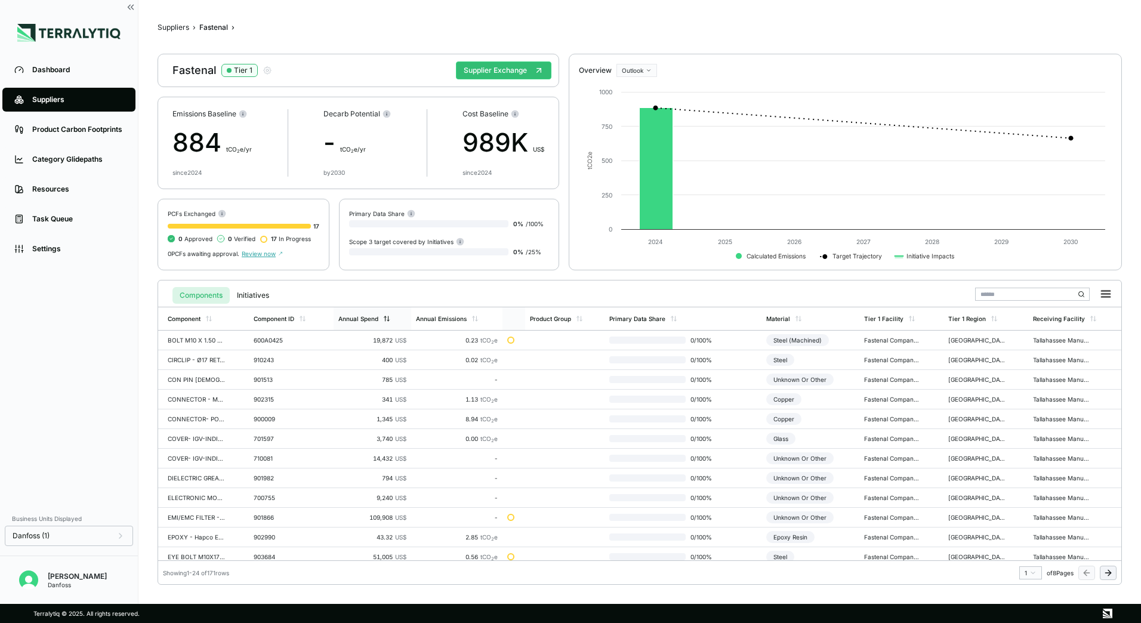
click at [382, 324] on div "Annual Spend" at bounding box center [373, 318] width 78 height 23
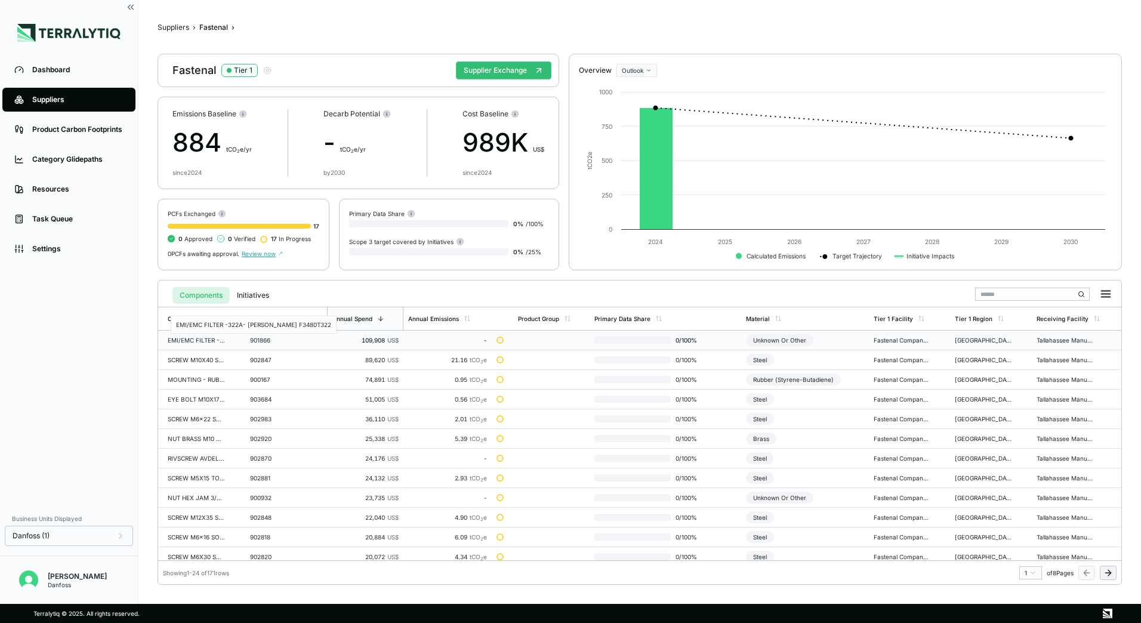
click at [217, 342] on div "EMI/EMC FILTER -322A- [PERSON_NAME] F3480T322" at bounding box center [196, 340] width 57 height 7
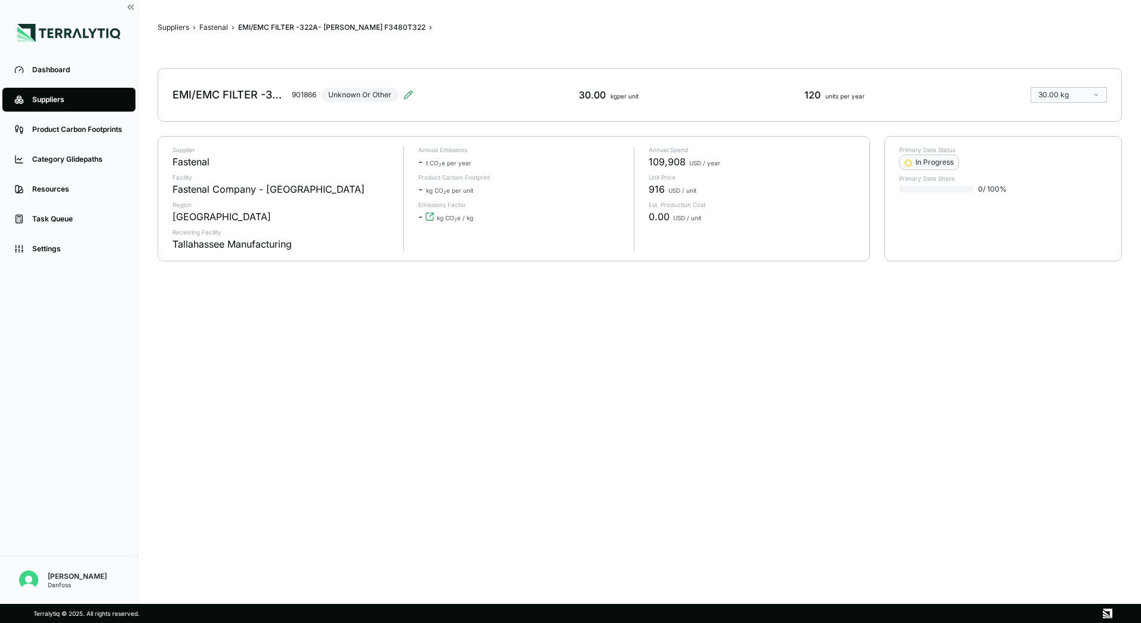
click at [375, 94] on div "EMI/EMC FILTER -322A- [PERSON_NAME] F3480T322 901866 Unknown Or Other" at bounding box center [292, 94] width 240 height 33
click at [413, 94] on icon at bounding box center [408, 95] width 10 height 10
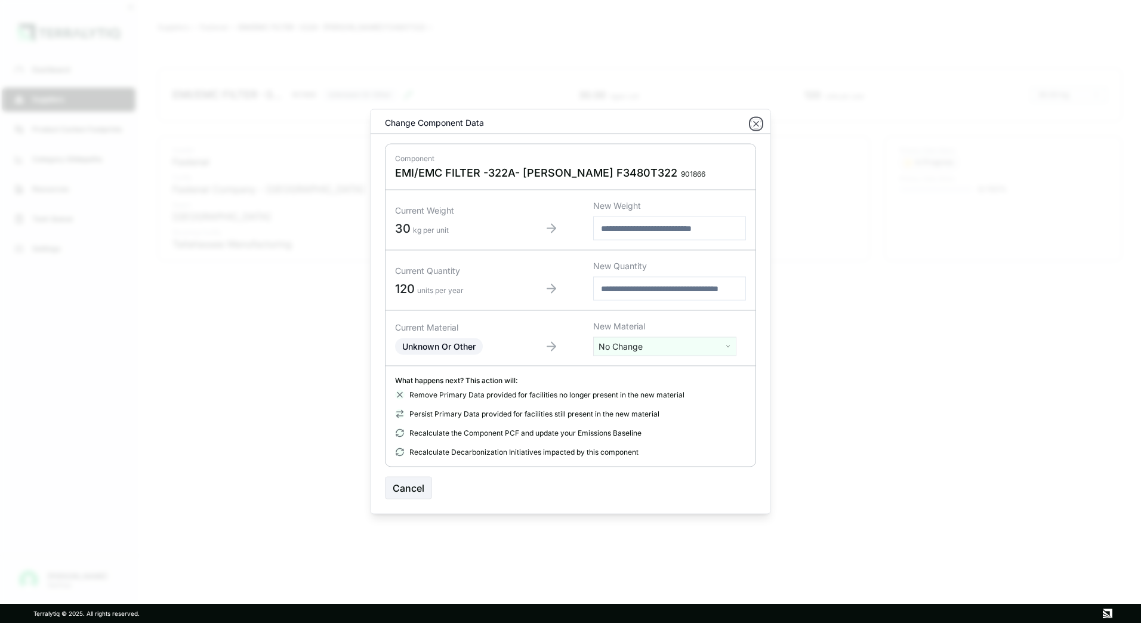
click at [757, 125] on icon "button" at bounding box center [756, 124] width 10 height 10
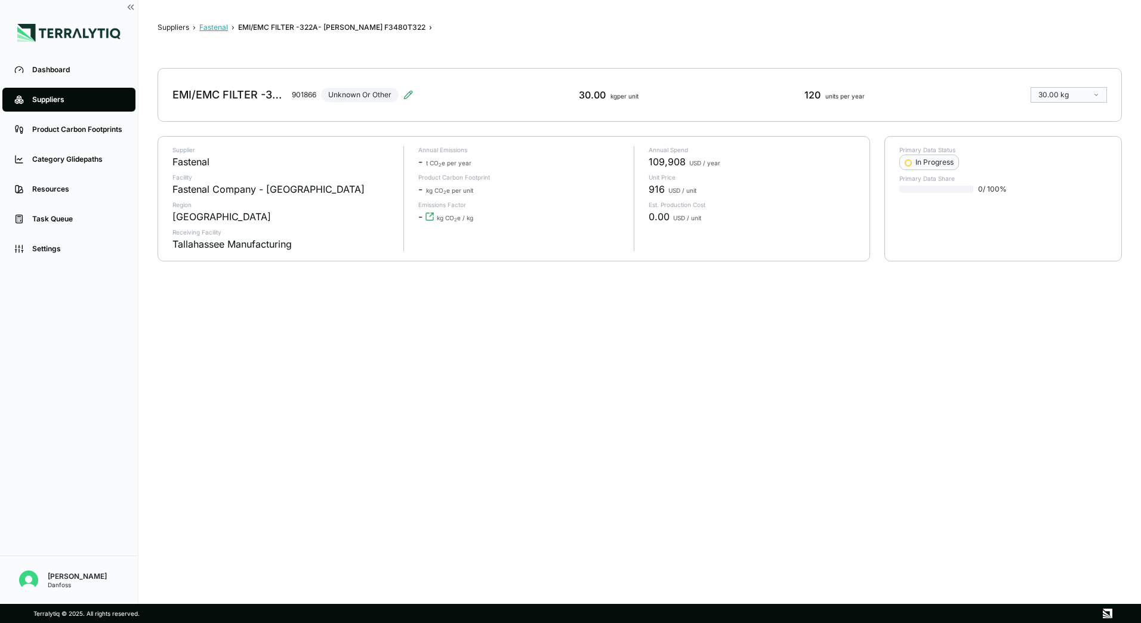
click at [221, 30] on button "Fastenal" at bounding box center [213, 28] width 29 height 10
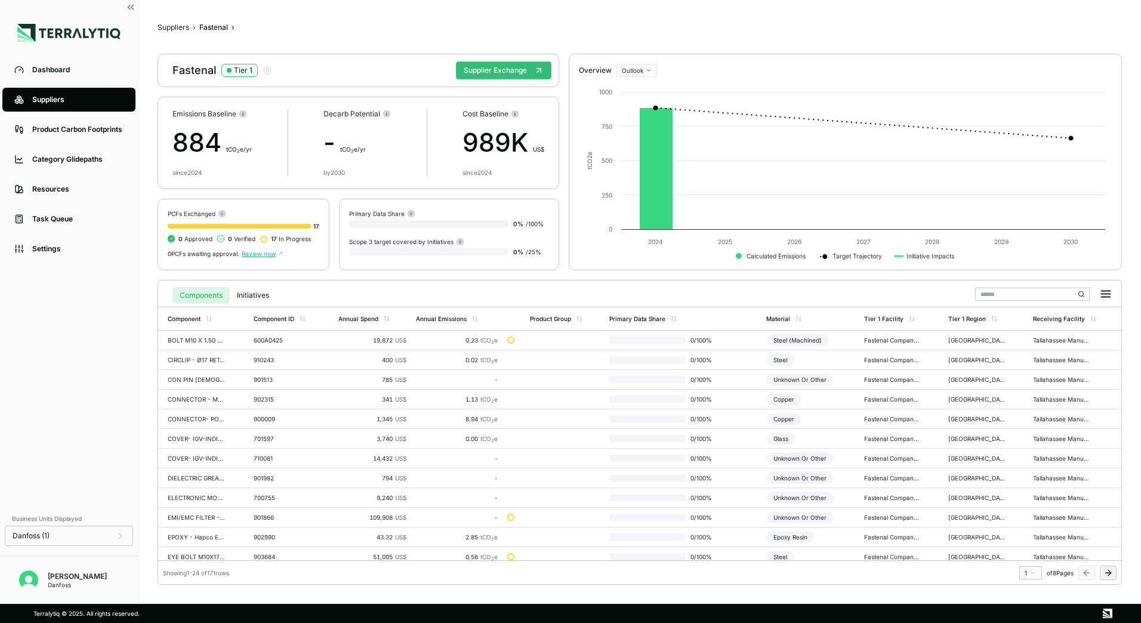
click at [258, 255] on span "Review now" at bounding box center [262, 253] width 41 height 7
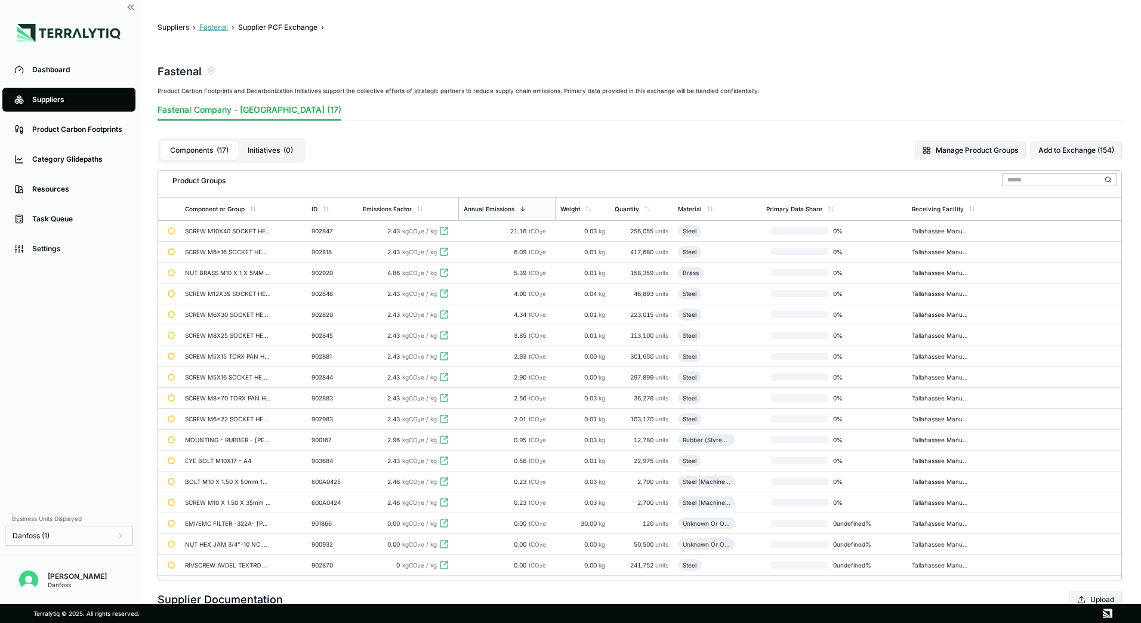
click at [221, 27] on button "Fastenal" at bounding box center [213, 28] width 29 height 10
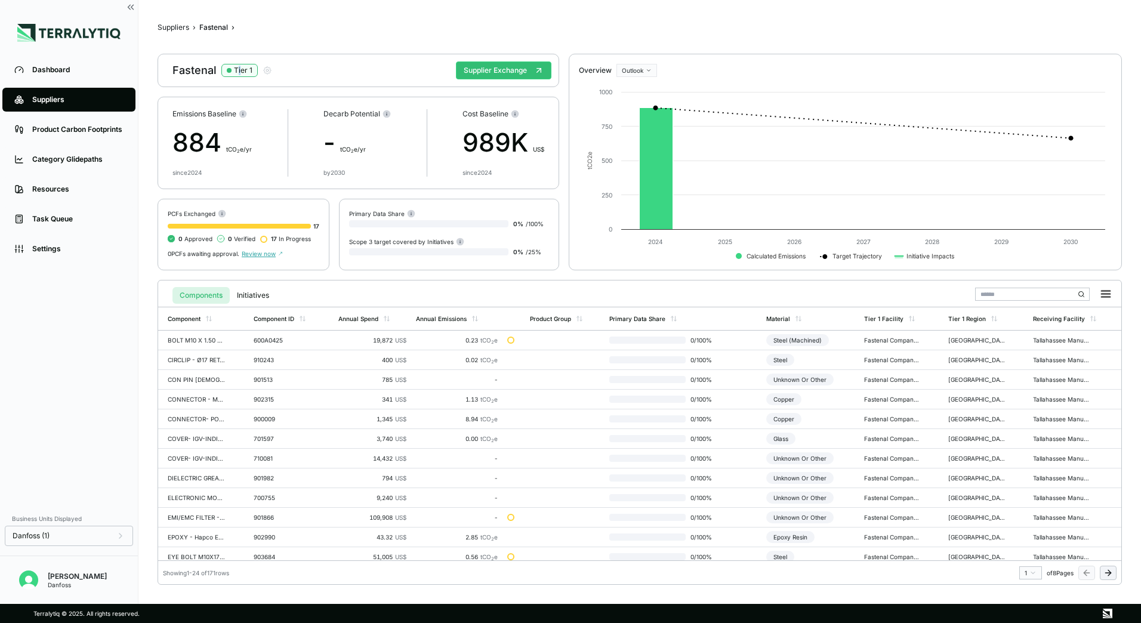
click at [238, 71] on div "Tier 1" at bounding box center [243, 71] width 18 height 10
drag, startPoint x: 238, startPoint y: 71, endPoint x: 295, endPoint y: 72, distance: 57.3
click at [295, 72] on div "Fastenal Tier 1 Supplier Exchange" at bounding box center [359, 70] width 402 height 33
click at [263, 69] on icon "button" at bounding box center [268, 71] width 10 height 10
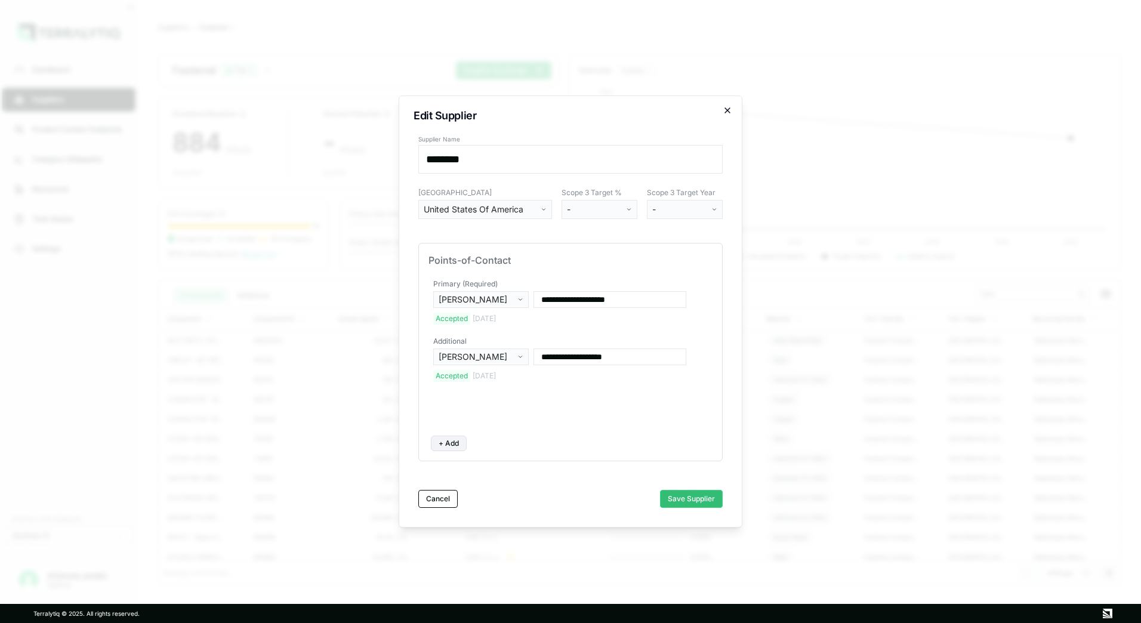
click at [728, 112] on icon "button" at bounding box center [728, 111] width 10 height 10
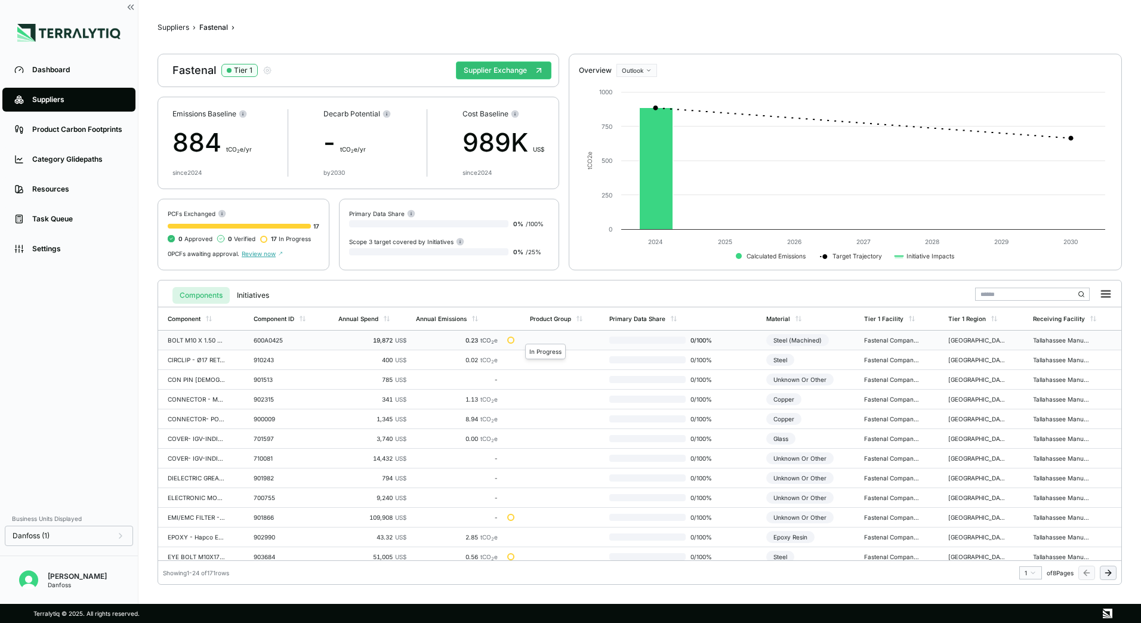
click at [510, 340] on div at bounding box center [510, 340] width 7 height 7
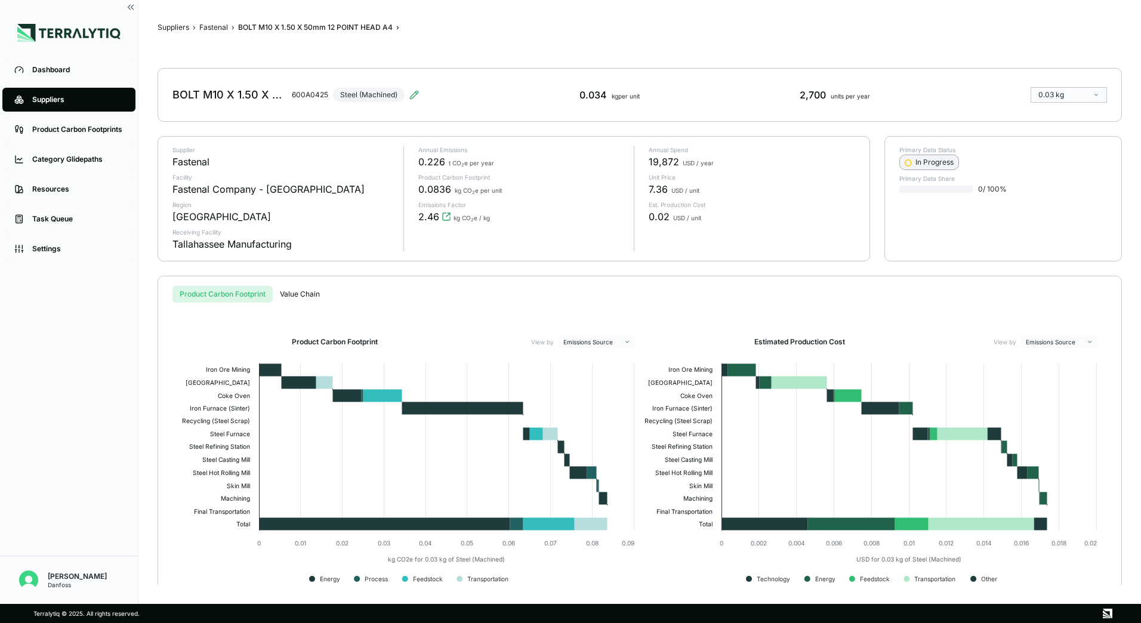
click at [908, 168] on button "In Progress" at bounding box center [929, 163] width 60 height 16
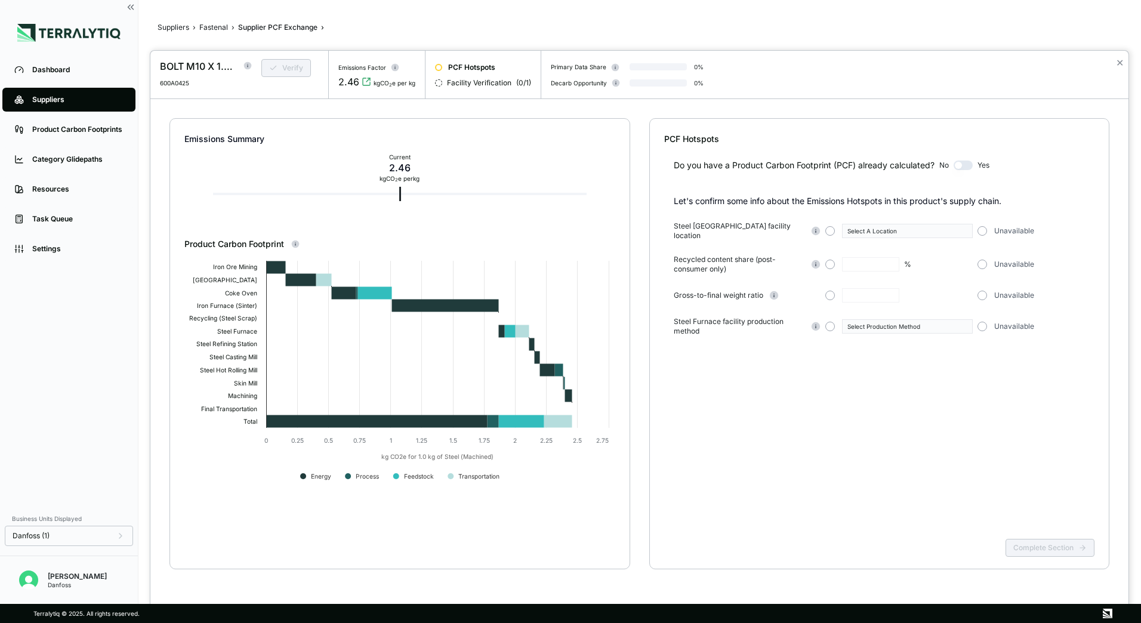
click at [251, 64] on circle at bounding box center [248, 66] width 8 height 8
click at [206, 29] on div at bounding box center [570, 311] width 1141 height 623
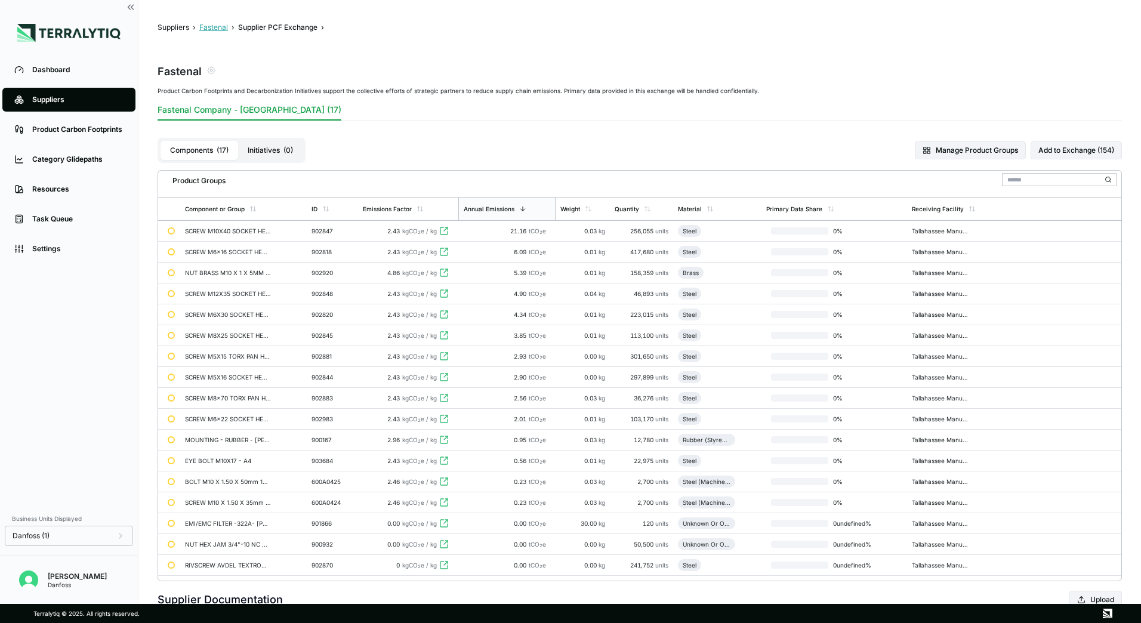
click at [223, 25] on button "Fastenal" at bounding box center [213, 28] width 29 height 10
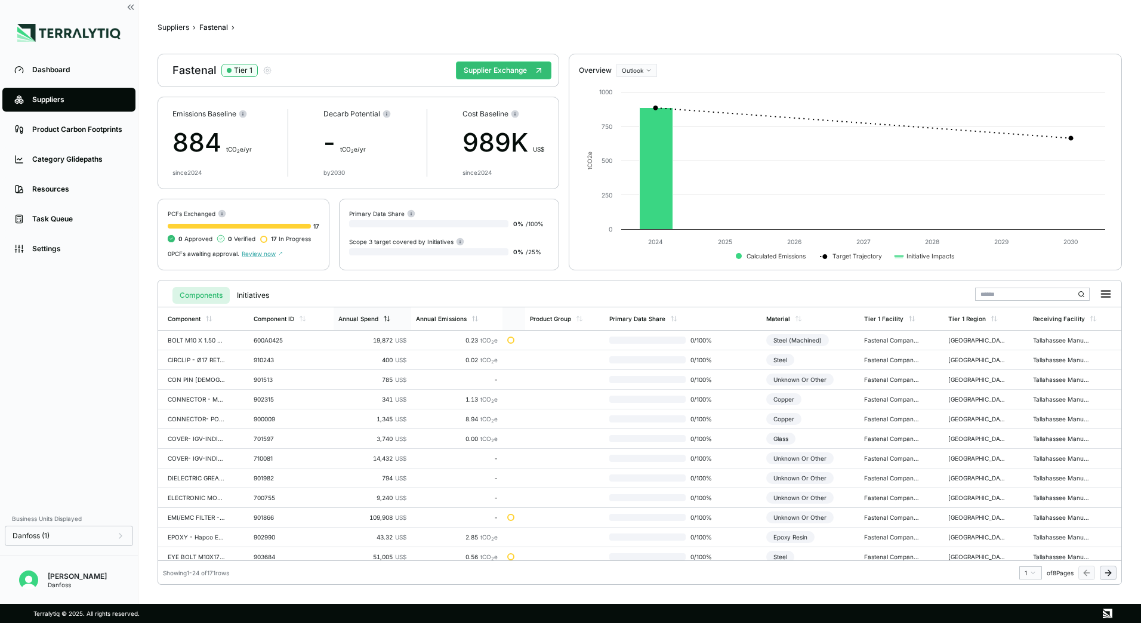
click at [382, 318] on div "Annual Spend" at bounding box center [364, 318] width 52 height 7
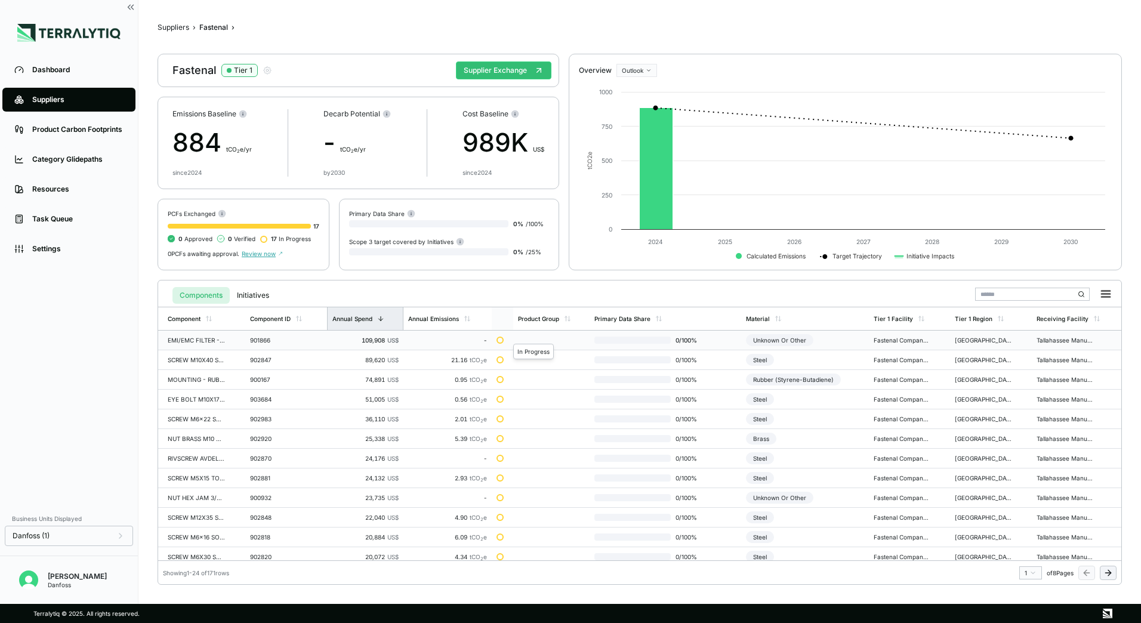
click at [499, 340] on div at bounding box center [499, 340] width 7 height 7
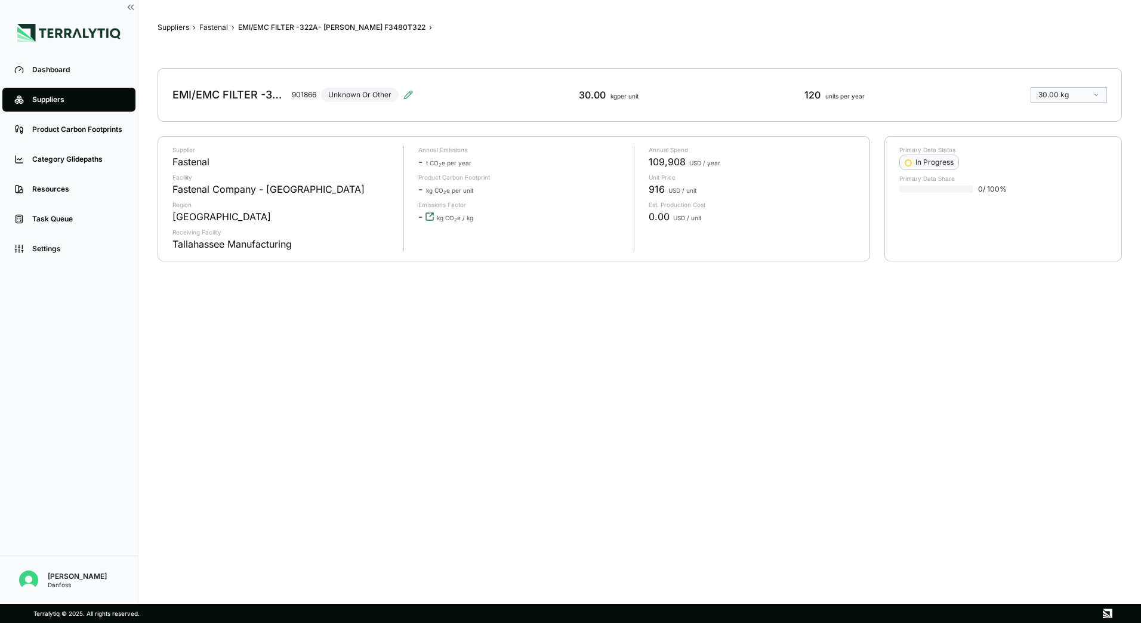
click at [430, 218] on icon "View audit trail" at bounding box center [430, 217] width 10 height 10
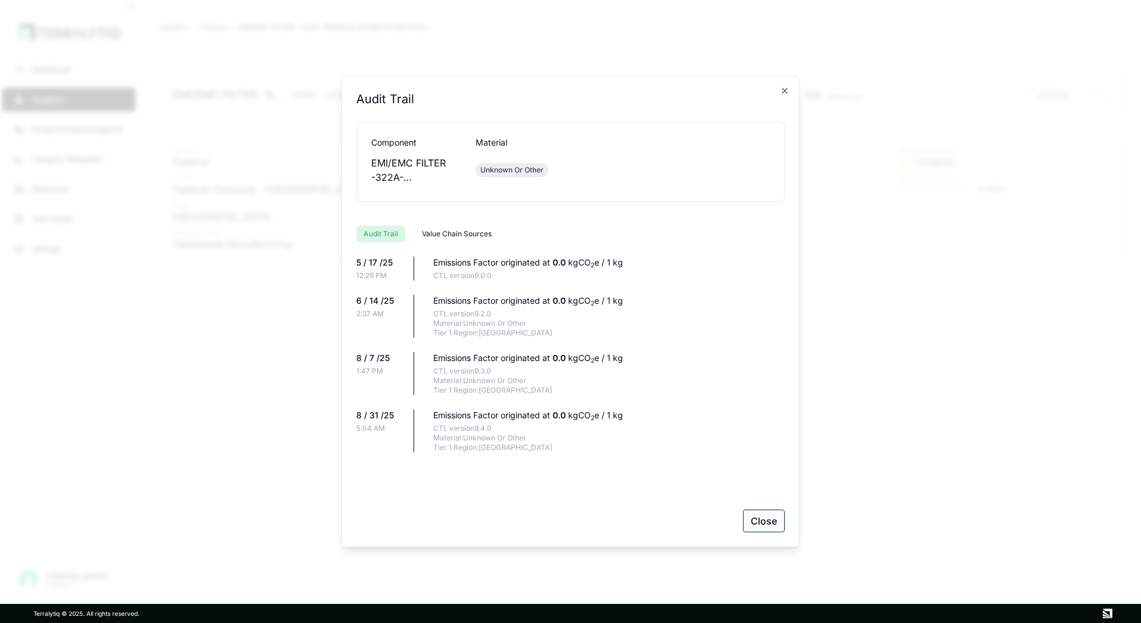
click at [769, 517] on button "Close" at bounding box center [764, 521] width 42 height 23
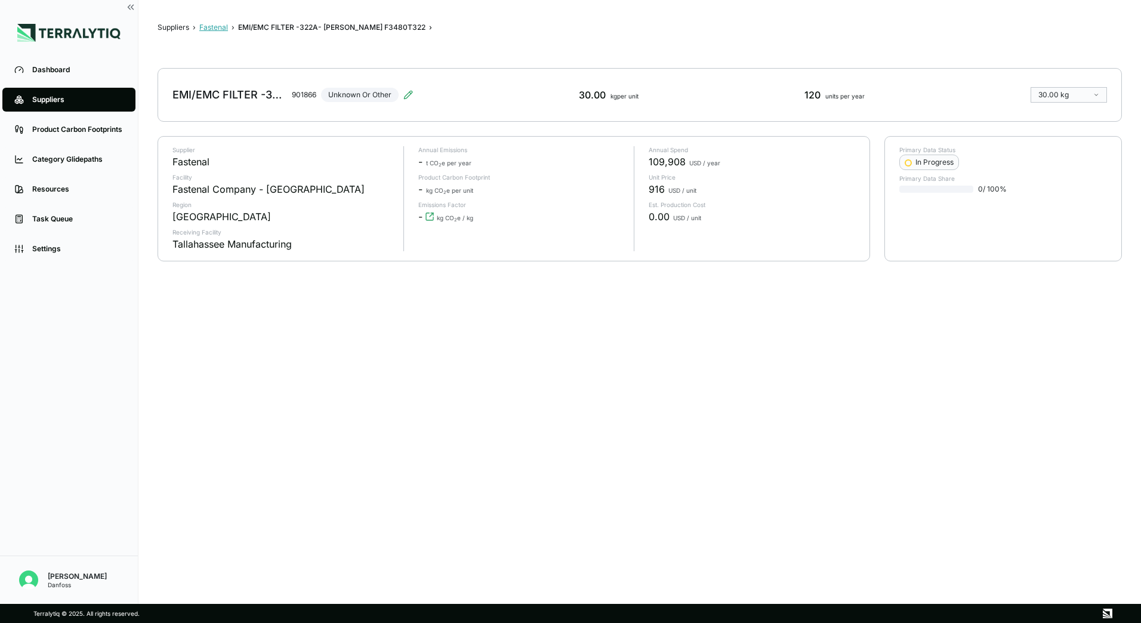
click at [209, 29] on button "Fastenal" at bounding box center [213, 28] width 29 height 10
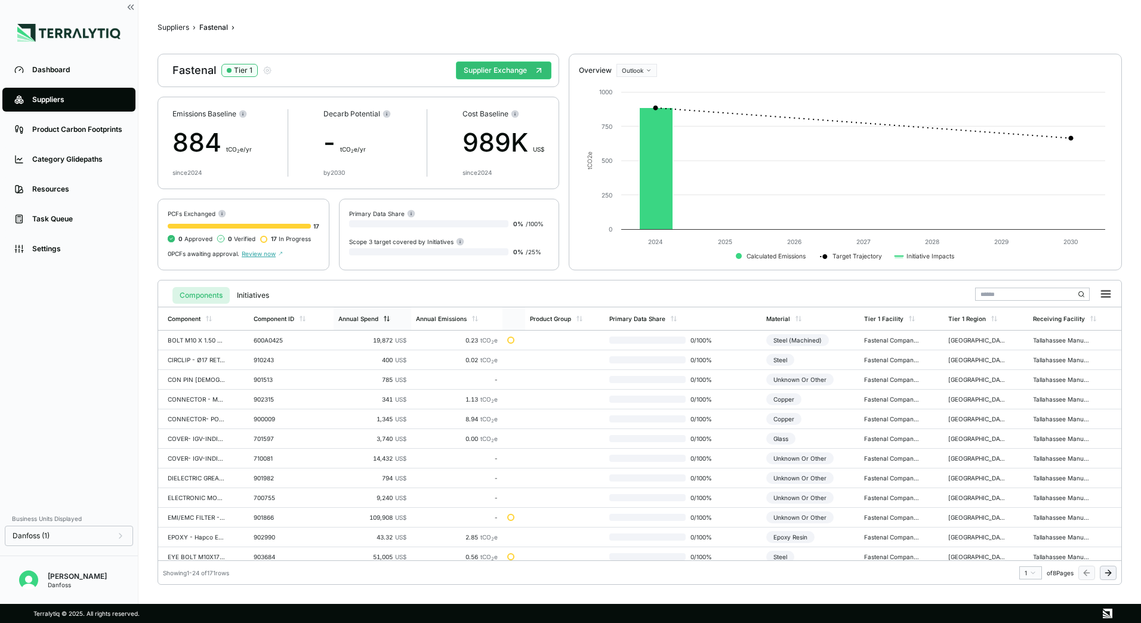
click at [388, 320] on icon at bounding box center [388, 318] width 0 height 5
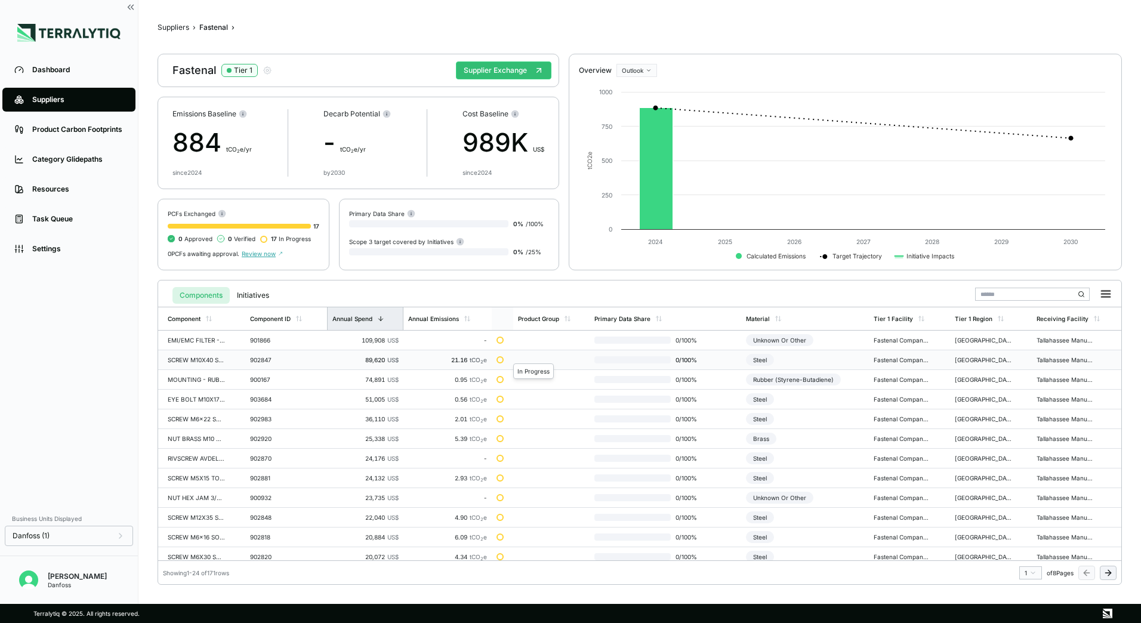
click at [501, 359] on div at bounding box center [499, 359] width 7 height 7
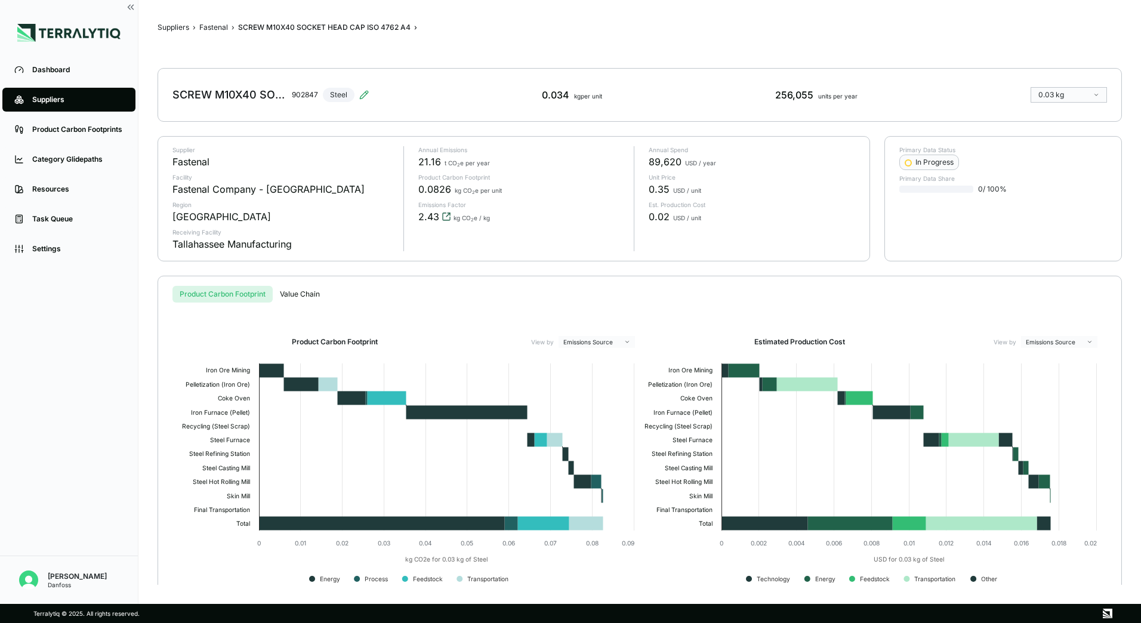
click at [442, 219] on icon "View audit trail" at bounding box center [447, 217] width 10 height 10
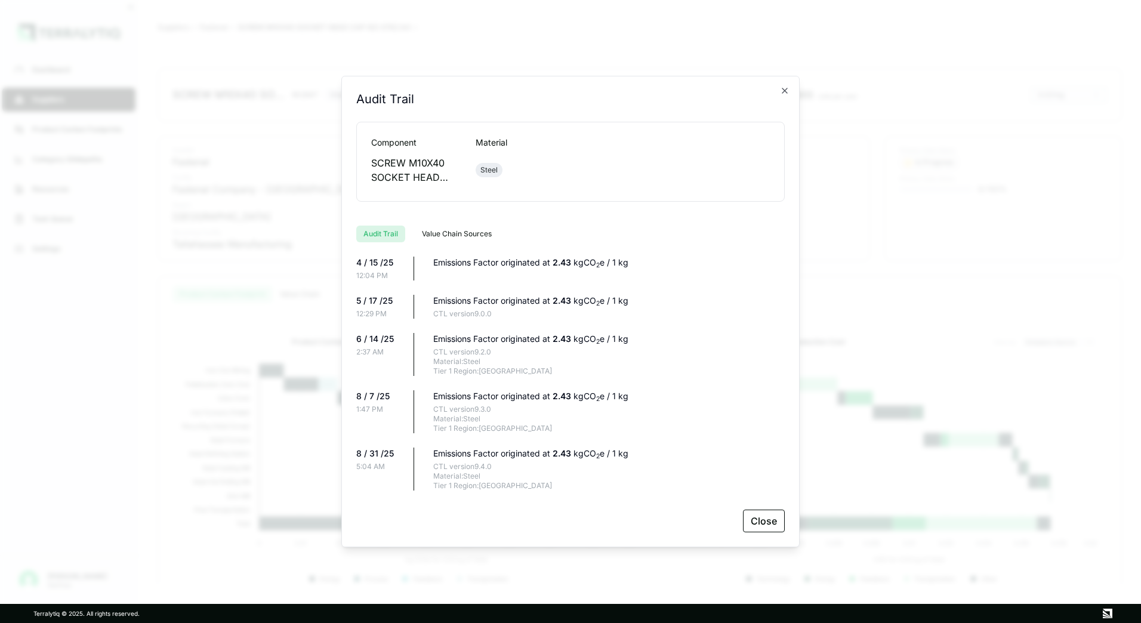
click at [447, 229] on button "Value Chain Sources" at bounding box center [457, 234] width 84 height 17
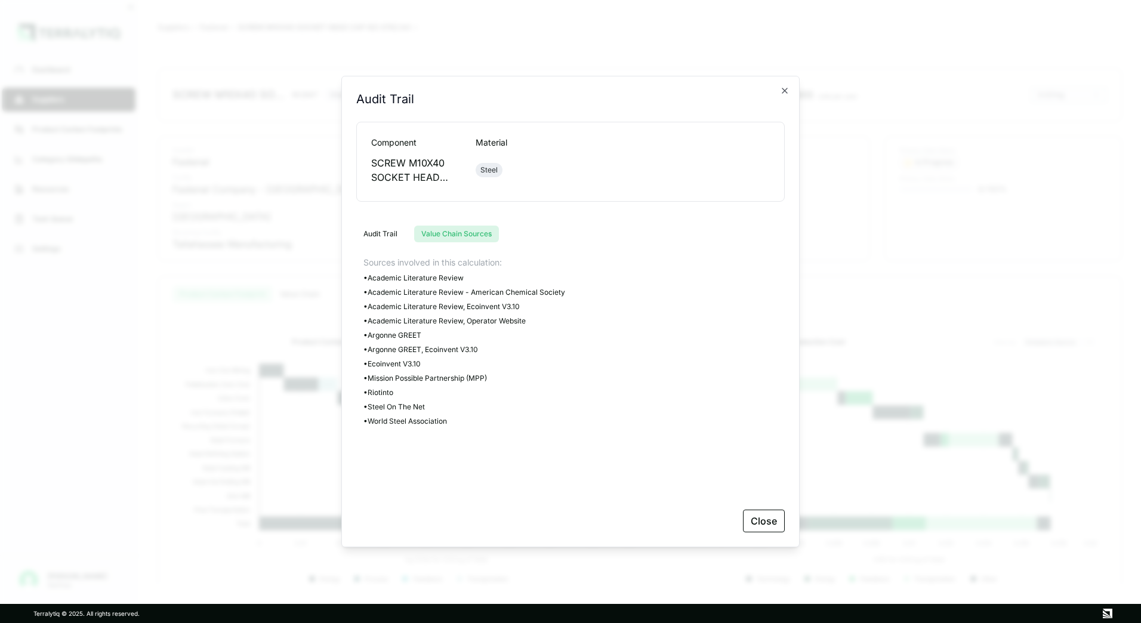
click at [772, 522] on button "Close" at bounding box center [764, 521] width 42 height 23
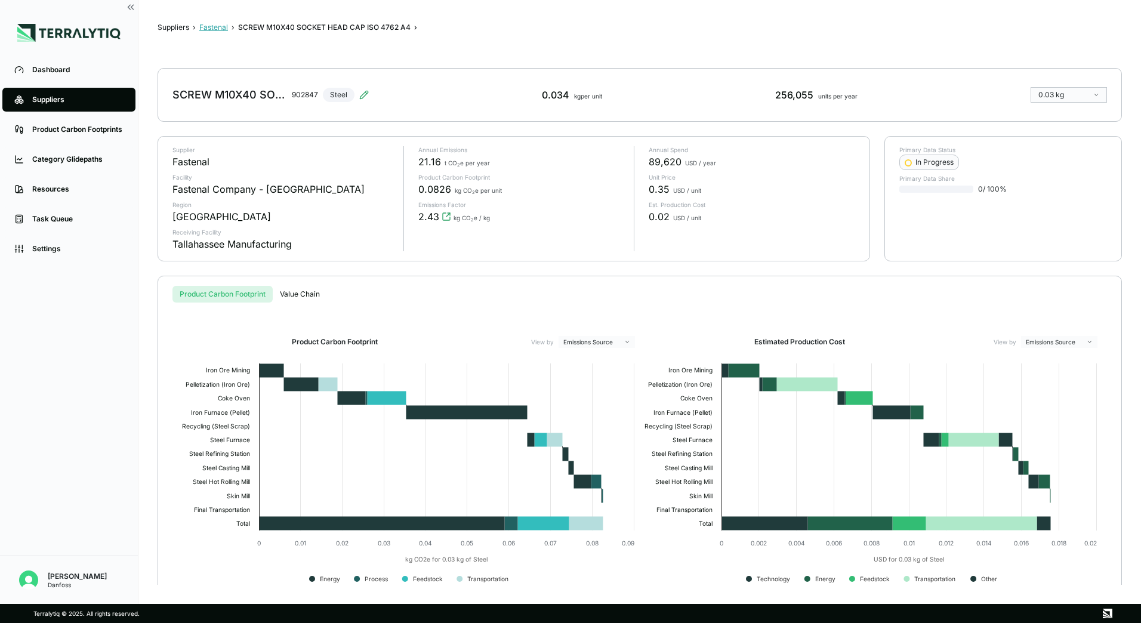
click at [209, 23] on button "Fastenal" at bounding box center [213, 28] width 29 height 10
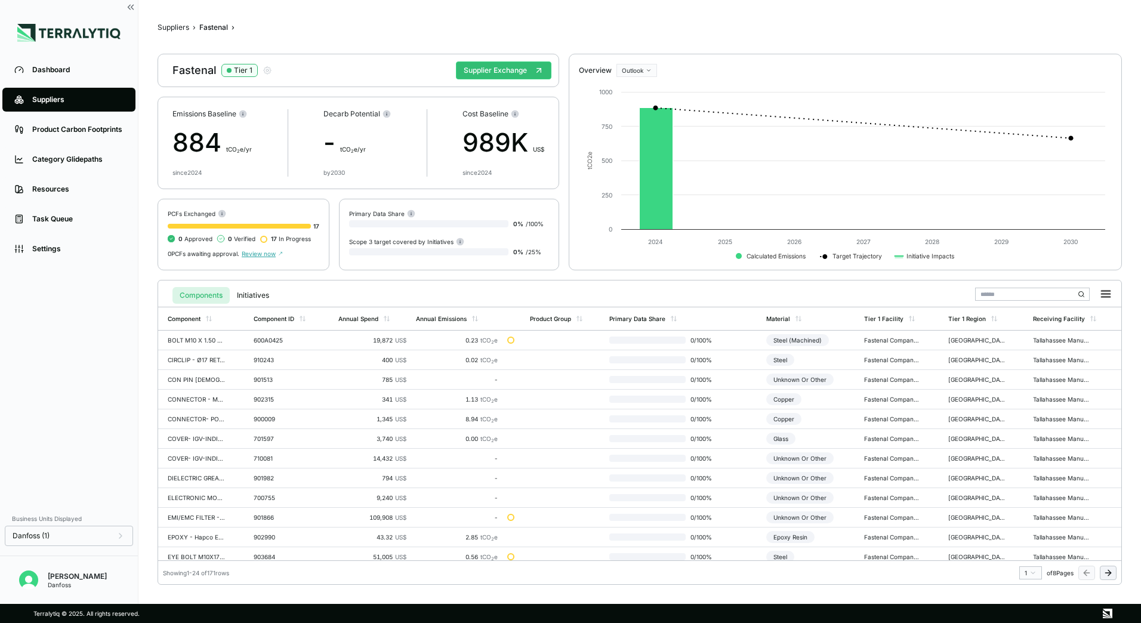
click at [268, 254] on span "Review now" at bounding box center [262, 253] width 41 height 7
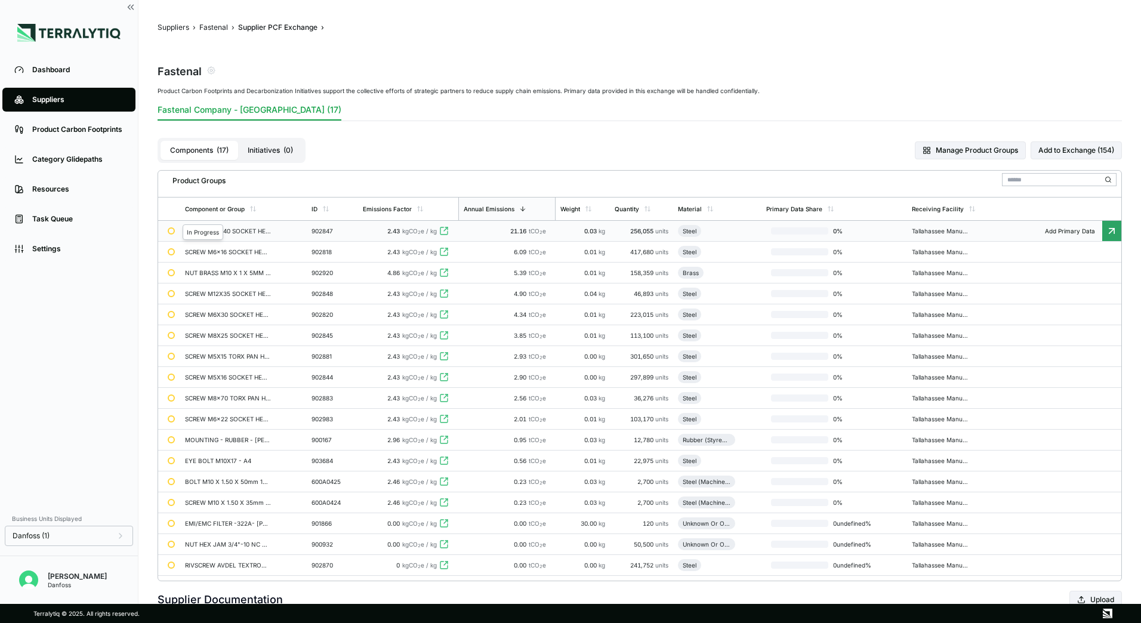
click at [169, 229] on div at bounding box center [171, 230] width 7 height 7
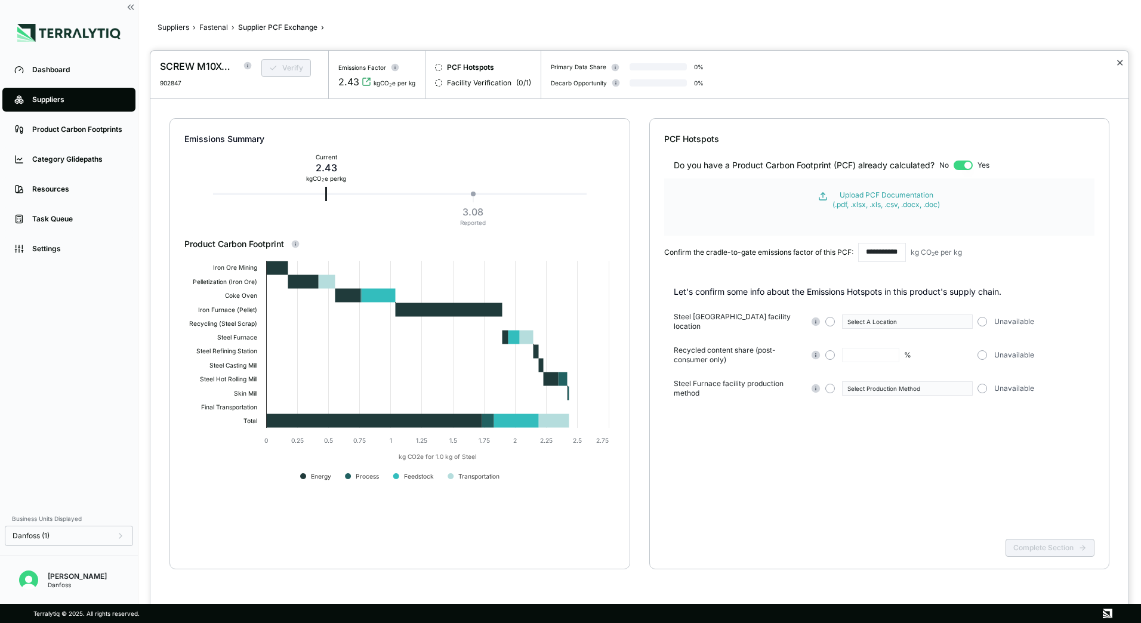
click at [1122, 63] on button "✕" at bounding box center [1120, 62] width 8 height 14
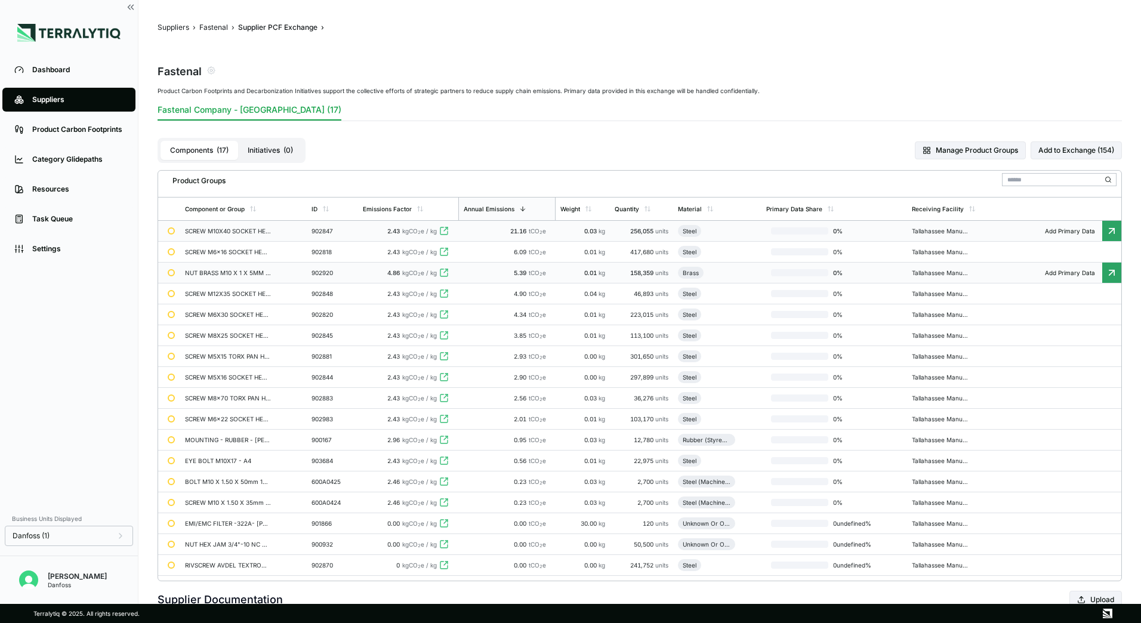
click at [173, 269] on div at bounding box center [172, 273] width 8 height 8
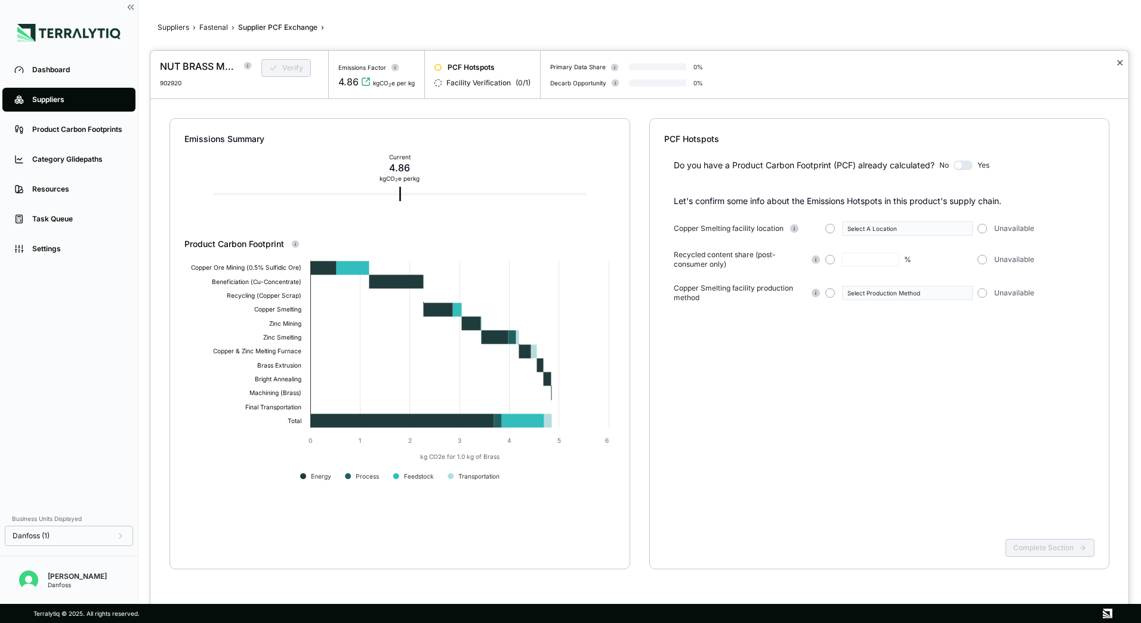
click at [1120, 63] on button "✕" at bounding box center [1120, 62] width 8 height 14
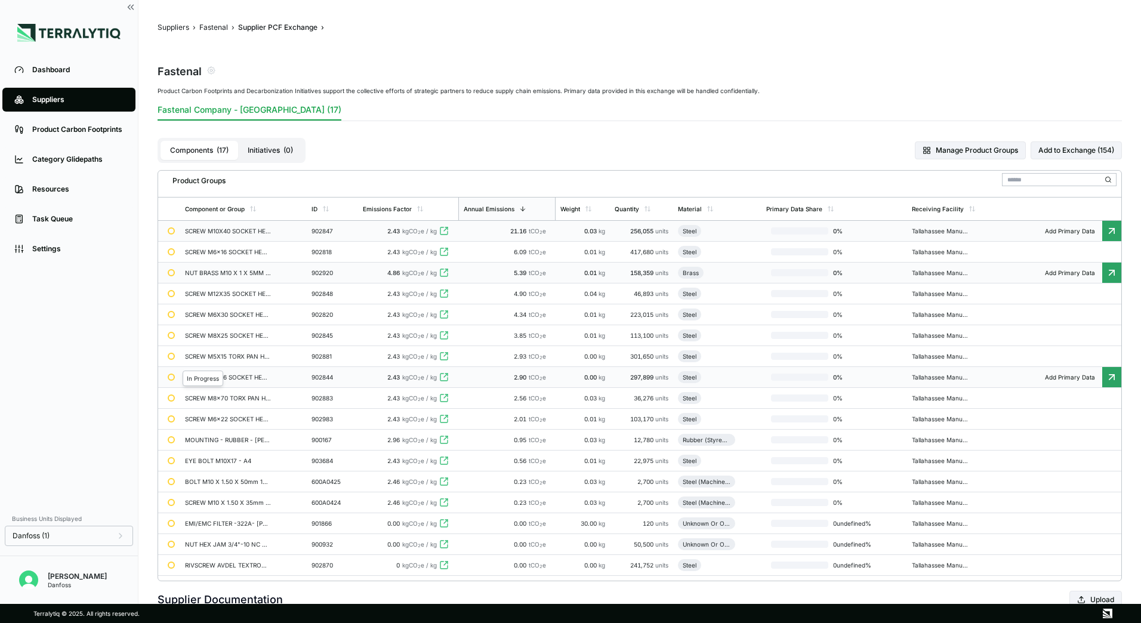
click at [172, 378] on div at bounding box center [171, 377] width 7 height 7
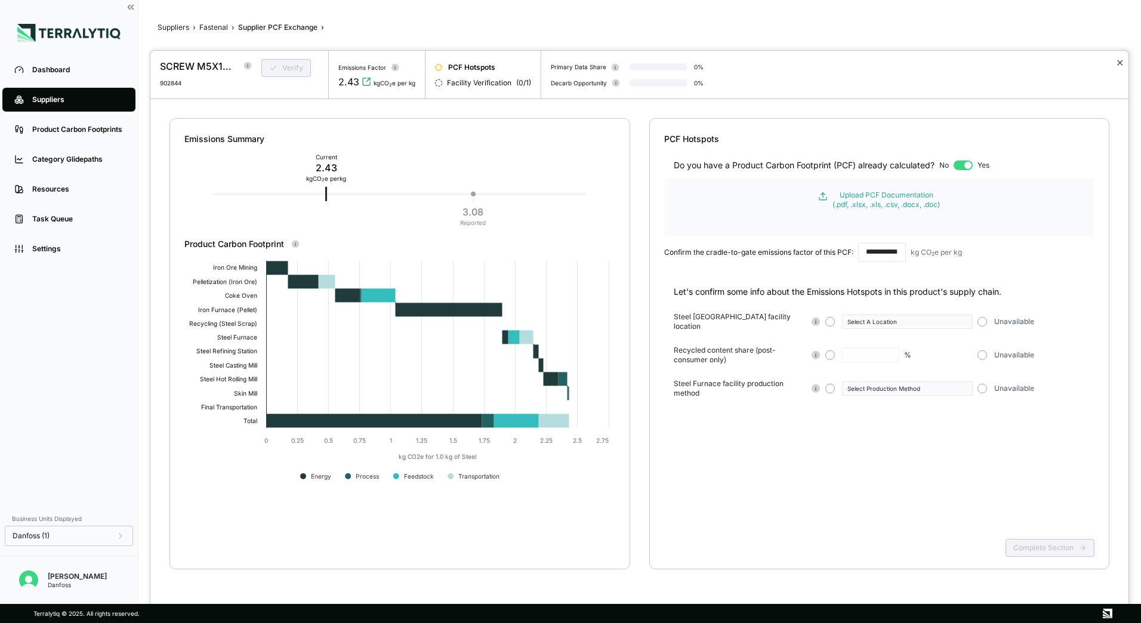
click at [1120, 62] on button "✕" at bounding box center [1120, 62] width 8 height 14
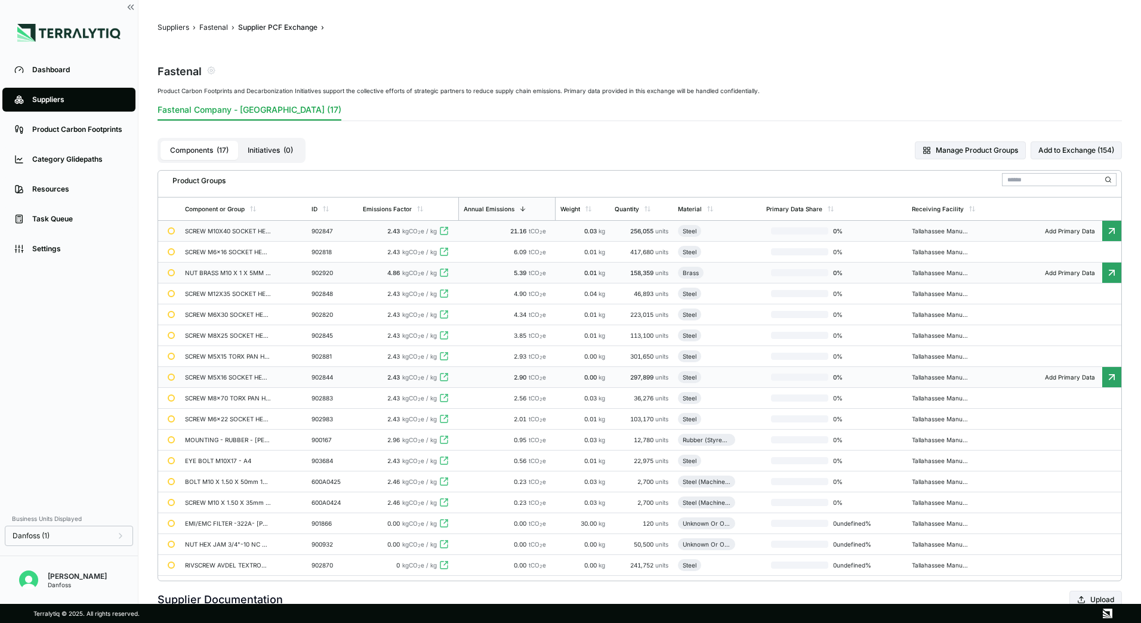
click at [170, 274] on div at bounding box center [171, 272] width 7 height 7
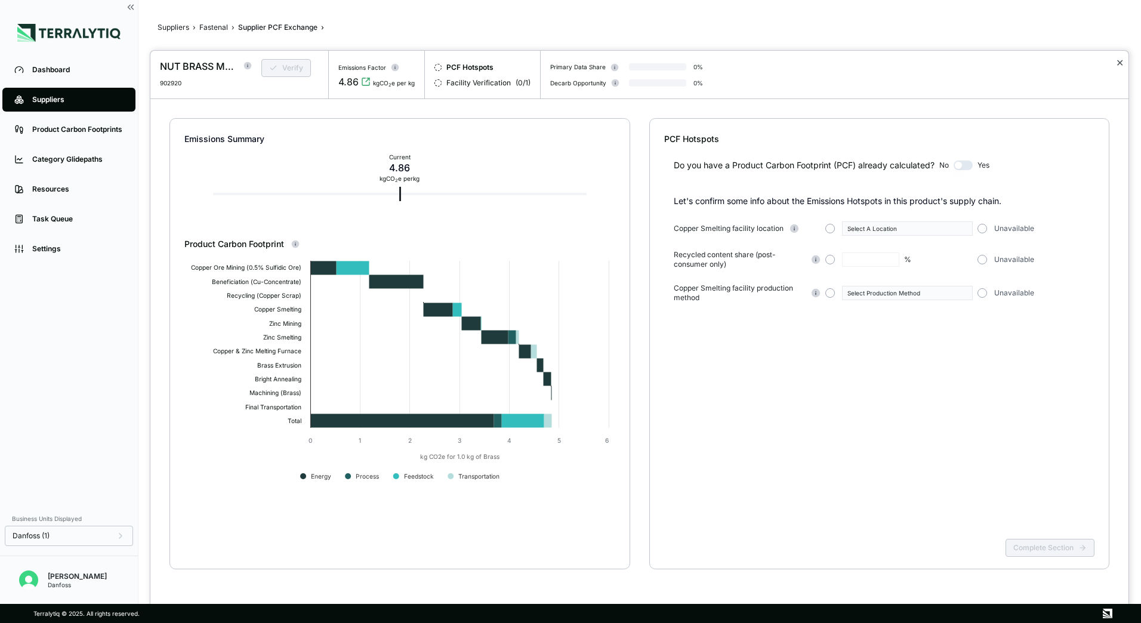
click at [1116, 62] on button "✕" at bounding box center [1120, 62] width 8 height 14
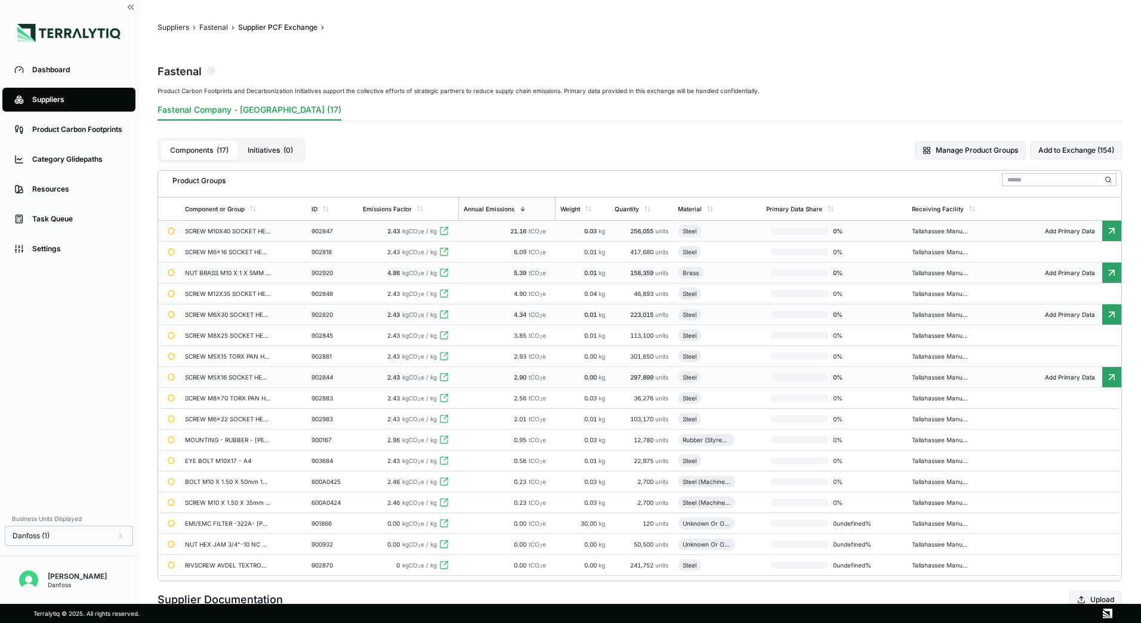
click at [165, 311] on td at bounding box center [169, 314] width 22 height 21
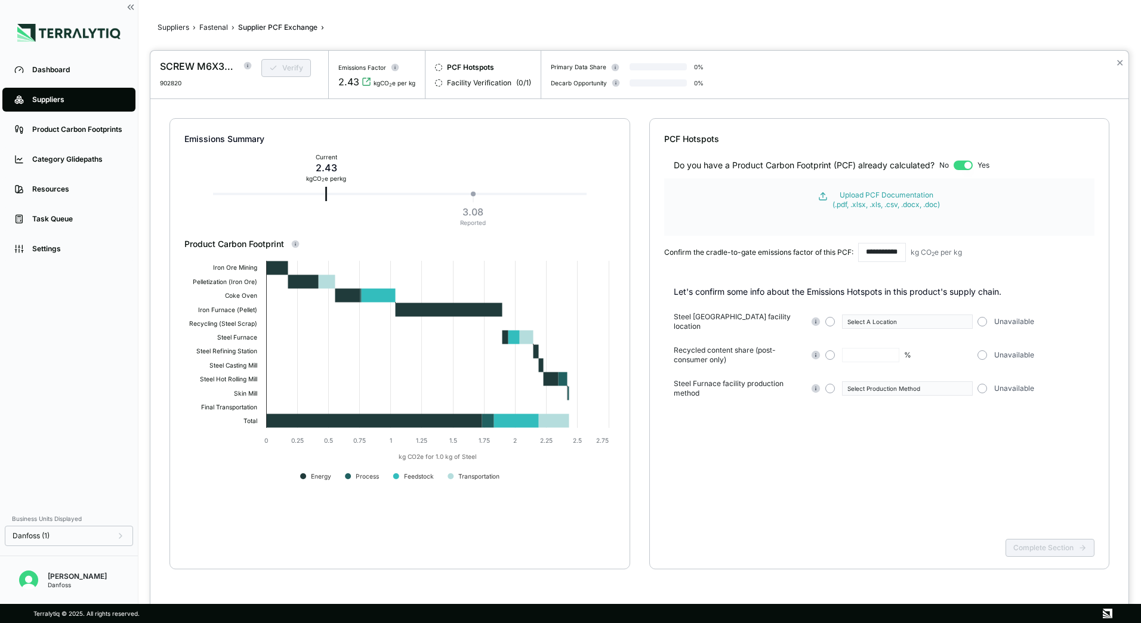
click at [436, 68] on div at bounding box center [438, 67] width 7 height 7
click at [1120, 60] on button "✕" at bounding box center [1120, 62] width 8 height 14
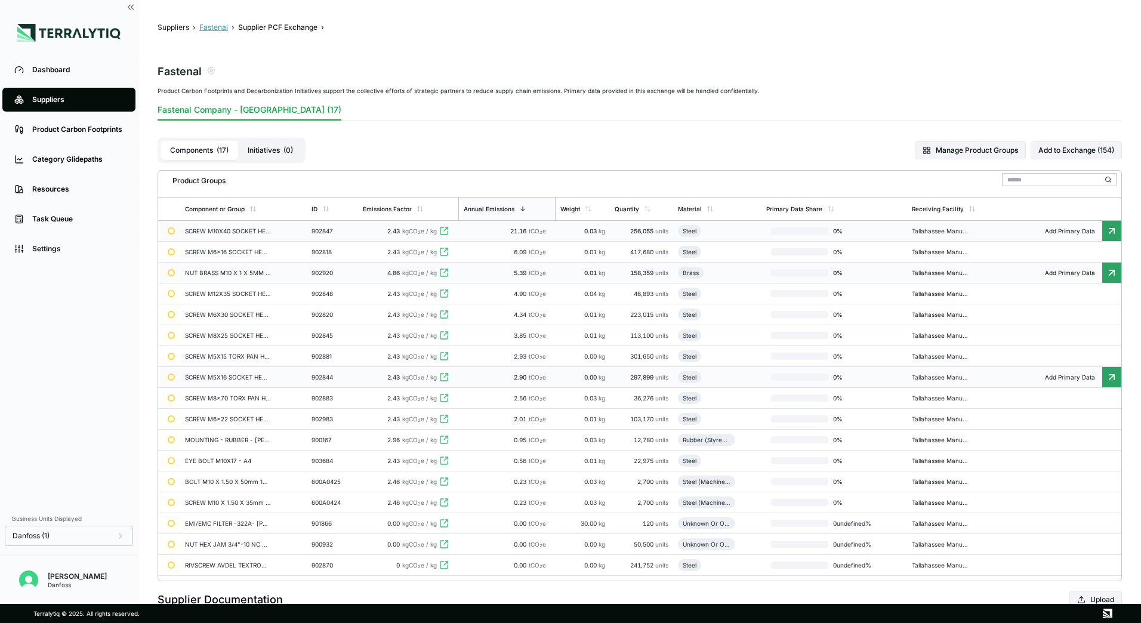
click at [212, 25] on button "Fastenal" at bounding box center [213, 28] width 29 height 10
